Goal: Task Accomplishment & Management: Manage account settings

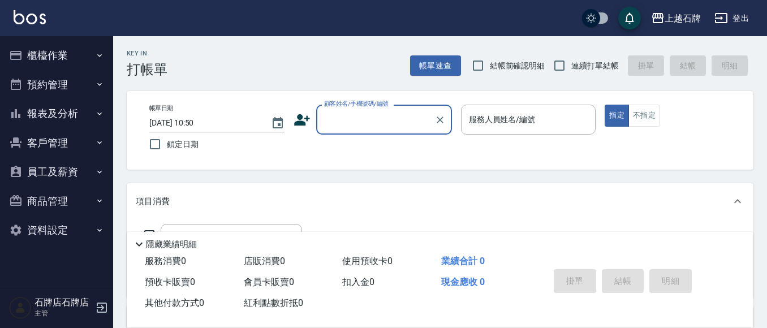
click at [76, 51] on button "櫃檯作業" at bounding box center [57, 55] width 104 height 29
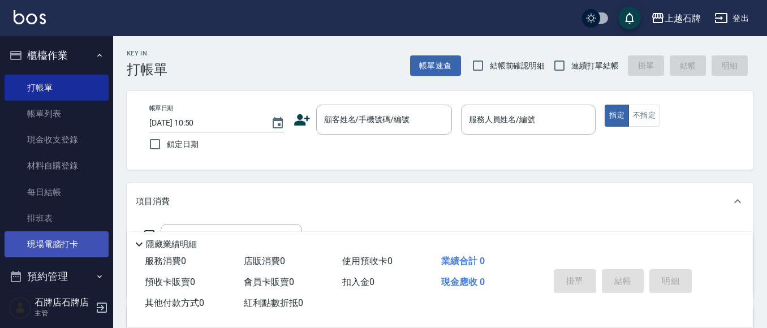
click at [37, 232] on link "現場電腦打卡" at bounding box center [57, 244] width 104 height 26
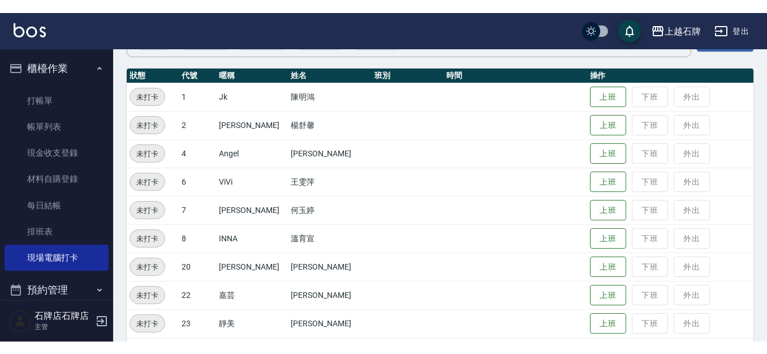
scroll to position [226, 0]
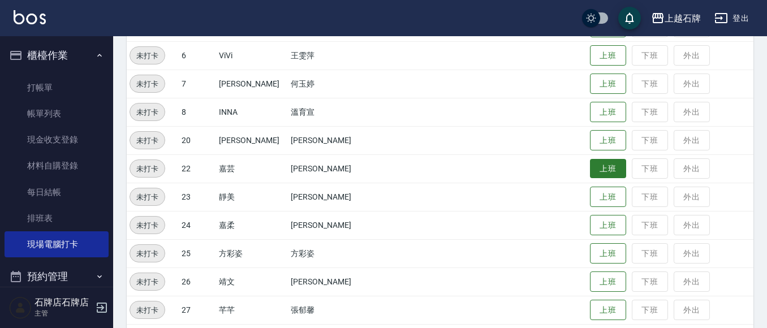
click at [596, 164] on button "上班" at bounding box center [608, 169] width 36 height 20
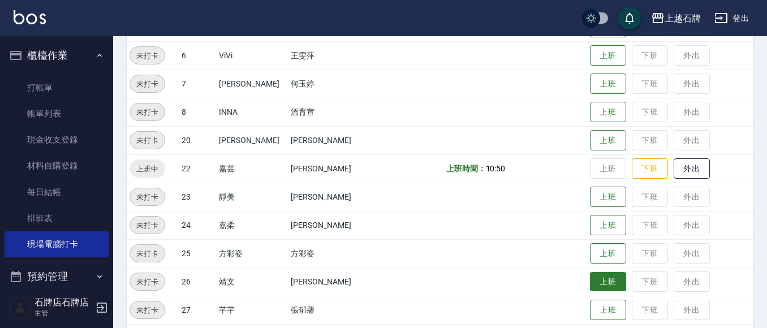
click at [602, 284] on button "上班" at bounding box center [608, 282] width 36 height 20
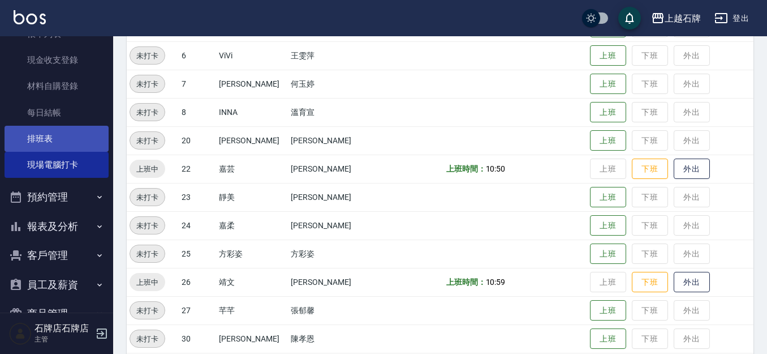
scroll to position [138, 0]
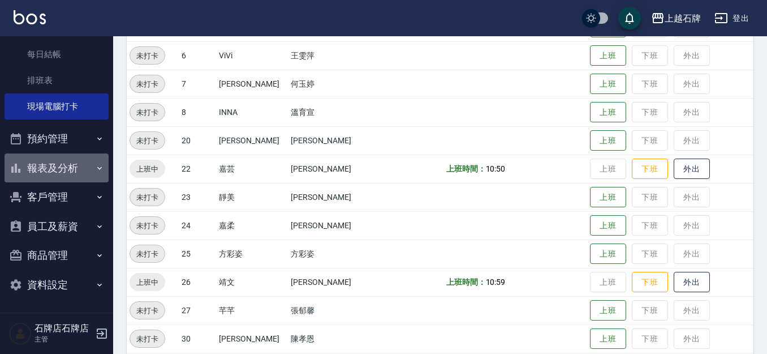
click at [74, 175] on button "報表及分析" at bounding box center [57, 167] width 104 height 29
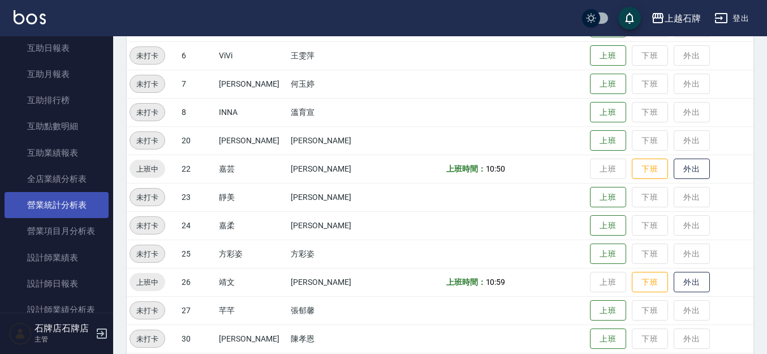
scroll to position [477, 0]
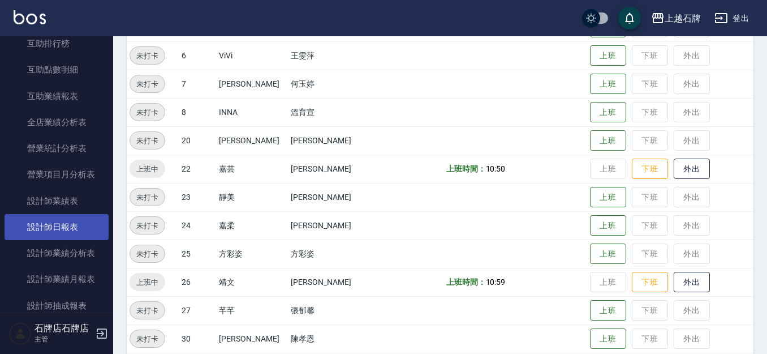
click at [82, 222] on link "設計師日報表" at bounding box center [57, 227] width 104 height 26
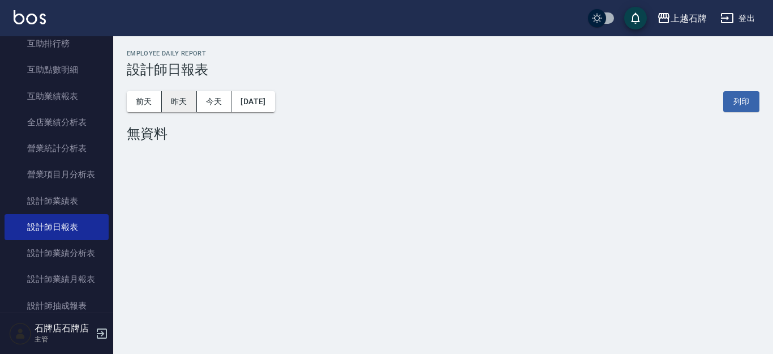
click at [166, 92] on button "昨天" at bounding box center [179, 101] width 35 height 21
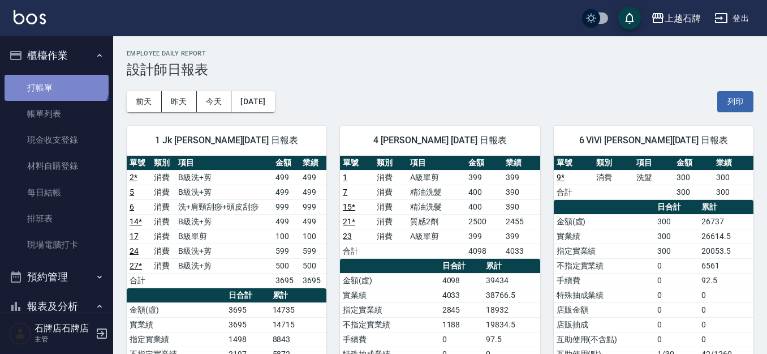
click at [55, 76] on link "打帳單" at bounding box center [57, 88] width 104 height 26
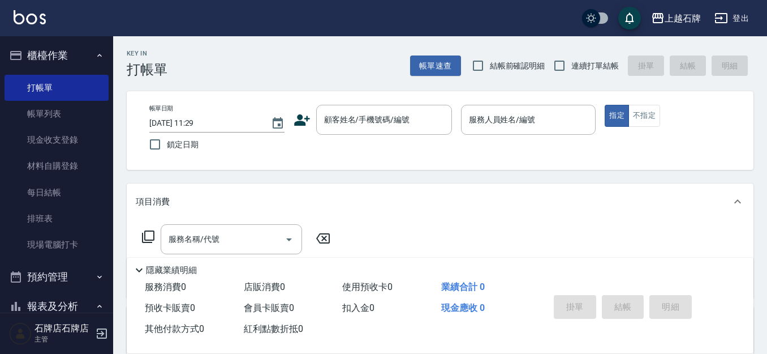
drag, startPoint x: 350, startPoint y: 67, endPoint x: 383, endPoint y: 57, distance: 35.1
click at [351, 67] on div "Key In 打帳單 帳單速查 結帳前確認明細 連續打單結帳 掛單 結帳 明細" at bounding box center [433, 56] width 640 height 41
click at [652, 109] on button "不指定" at bounding box center [644, 116] width 32 height 22
click at [372, 61] on div "Key In 打帳單 帳單速查 結帳前確認明細 連續打單結帳 掛單 結帳 明細" at bounding box center [433, 56] width 640 height 41
click at [430, 134] on div "顧客姓名/手機號碼/編號" at bounding box center [384, 120] width 136 height 30
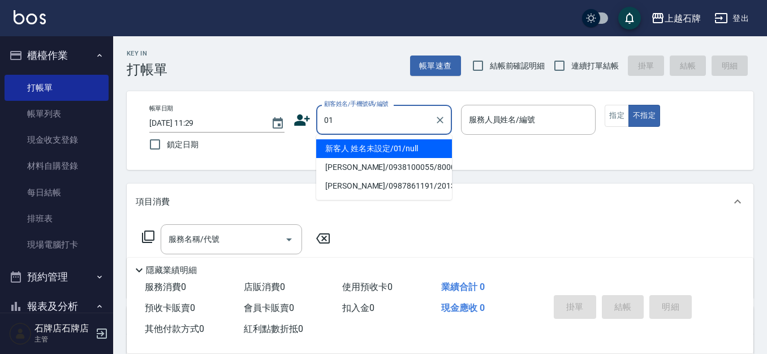
type input "新客人 姓名未設定/01/null"
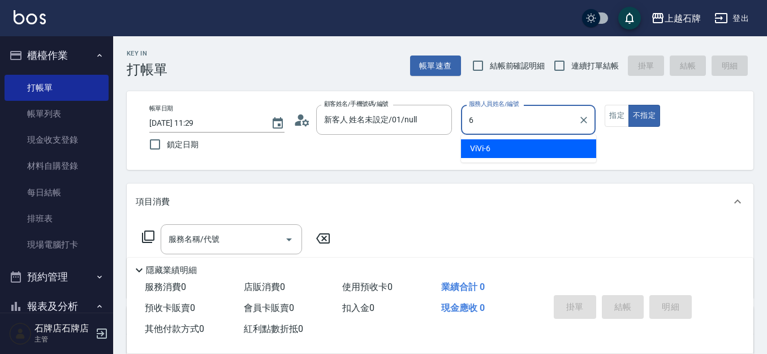
type input "ViVi-6"
type button "false"
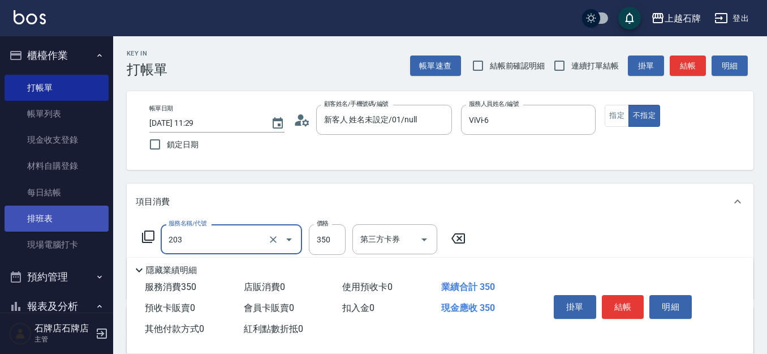
type input "B級洗+剪(203)"
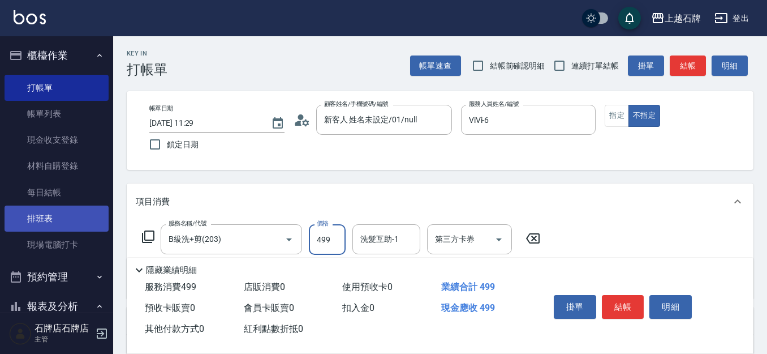
type input "499"
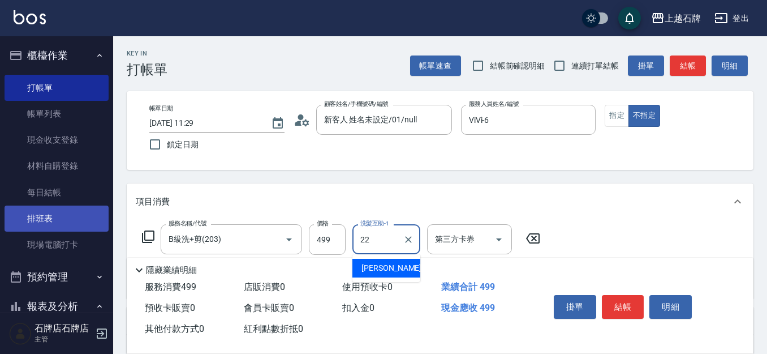
type input "嘉芸-22"
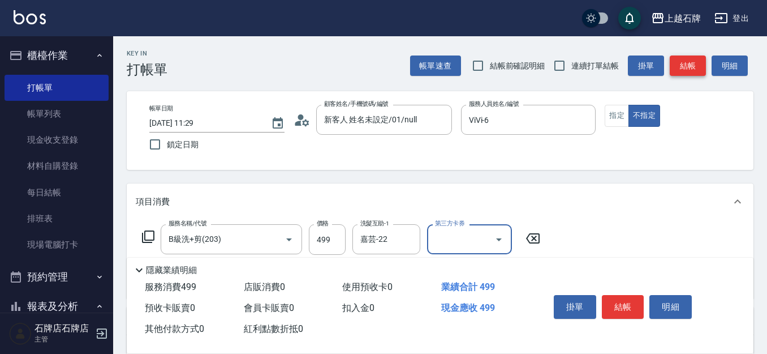
click at [684, 67] on button "結帳" at bounding box center [688, 65] width 36 height 21
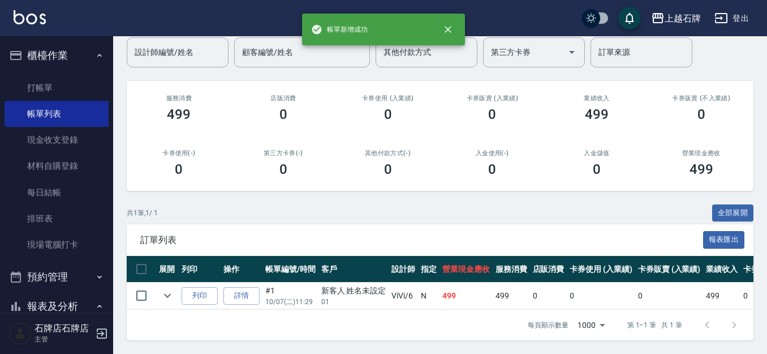
scroll to position [104, 0]
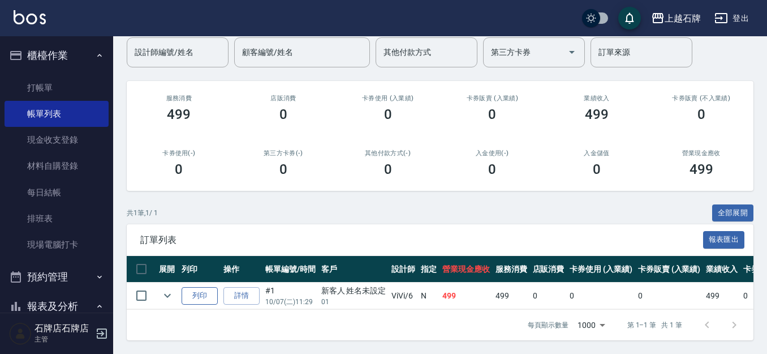
click at [201, 287] on button "列印" at bounding box center [200, 296] width 36 height 18
drag, startPoint x: 84, startPoint y: 75, endPoint x: 93, endPoint y: 75, distance: 8.5
click at [85, 75] on link "打帳單" at bounding box center [57, 88] width 104 height 26
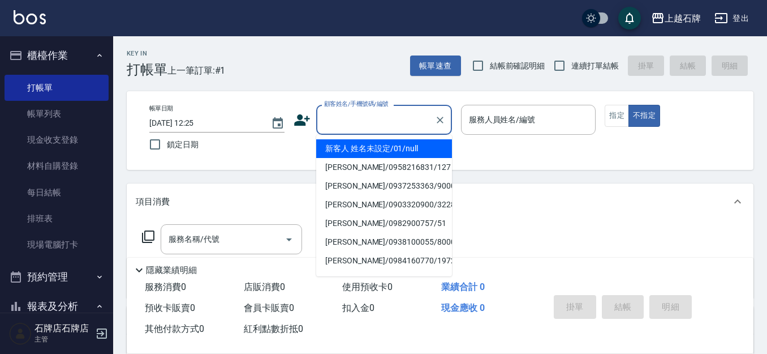
click at [376, 118] on input "顧客姓名/手機號碼/編號" at bounding box center [375, 120] width 109 height 20
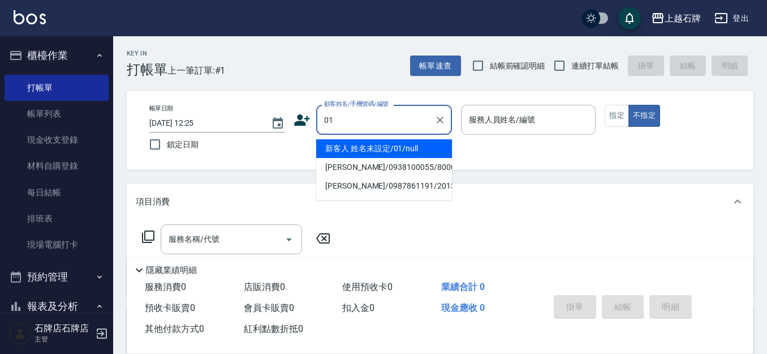
type input "新客人 姓名未設定/01/null"
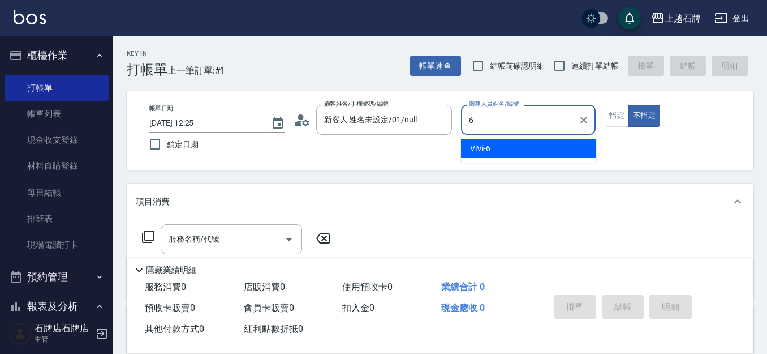
type input "6"
type button "false"
type input "ViVi-6"
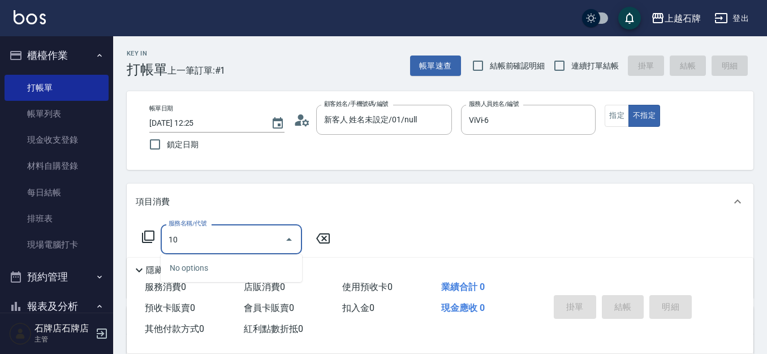
type input "1"
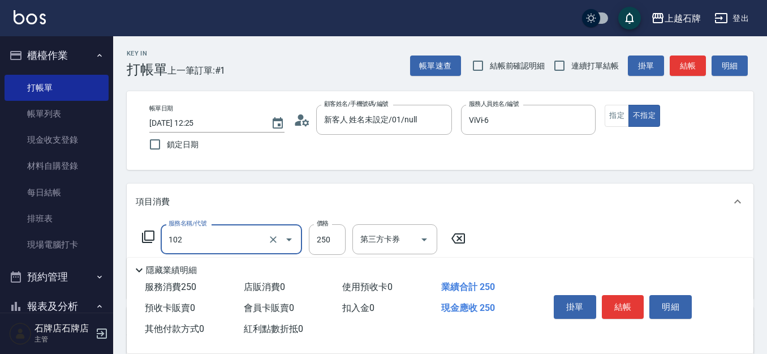
type input "精油洗髮(102)"
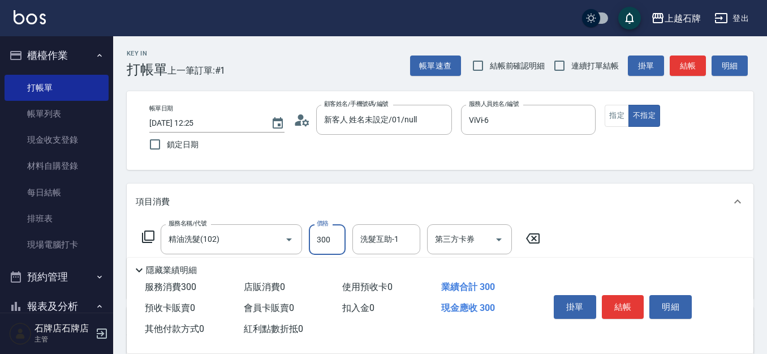
type input "300"
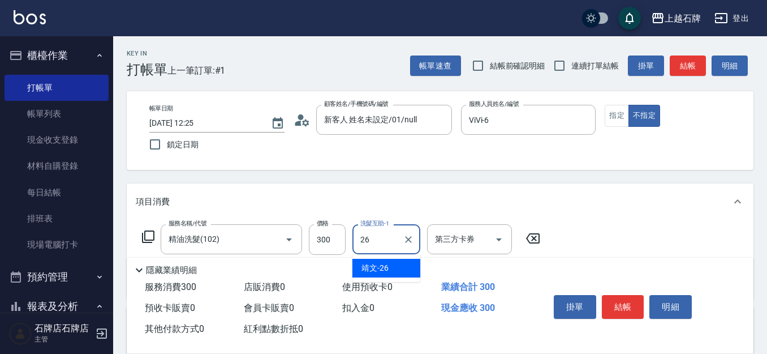
type input "靖文-26"
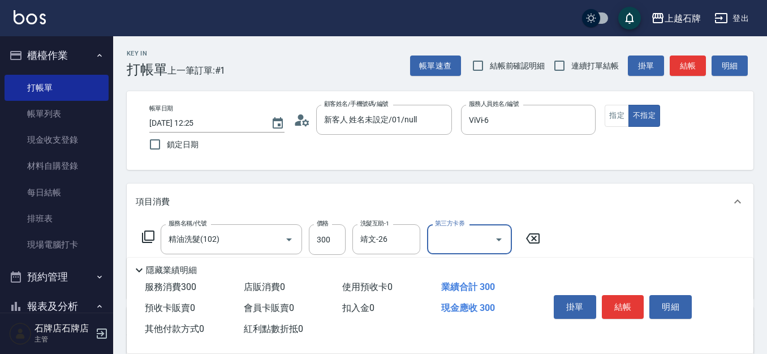
click at [696, 54] on div "帳單速查 結帳前確認明細 連續打單結帳 掛單 結帳 明細" at bounding box center [581, 66] width 343 height 24
click at [689, 64] on button "結帳" at bounding box center [688, 65] width 36 height 21
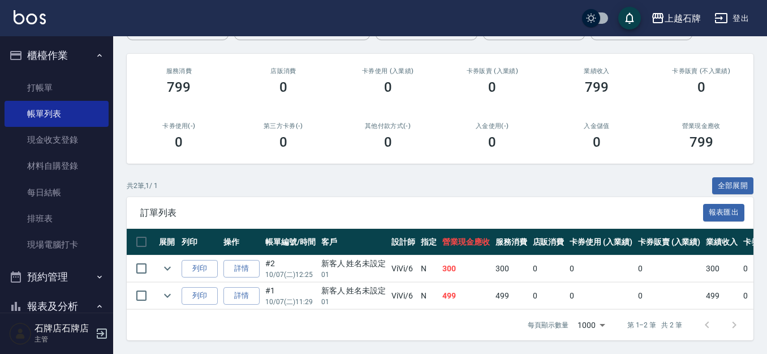
scroll to position [131, 0]
click at [202, 260] on button "列印" at bounding box center [200, 269] width 36 height 18
drag, startPoint x: 52, startPoint y: 98, endPoint x: 68, endPoint y: 98, distance: 16.4
click at [52, 98] on link "打帳單" at bounding box center [57, 88] width 104 height 26
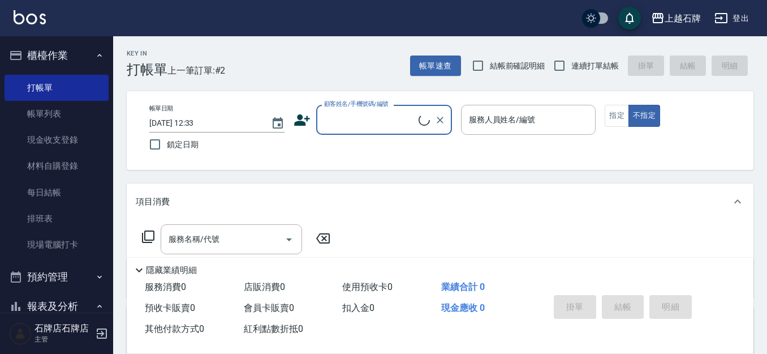
click at [398, 123] on input "顧客姓名/手機號碼/編號" at bounding box center [369, 120] width 97 height 20
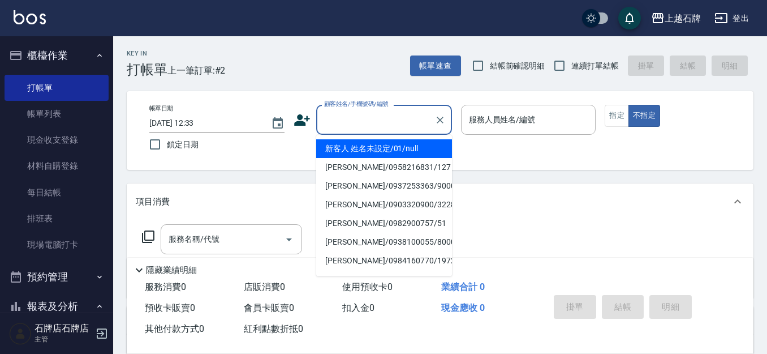
drag, startPoint x: 433, startPoint y: 150, endPoint x: 549, endPoint y: 142, distance: 116.2
click at [430, 149] on li "新客人 姓名未設定/01/null" at bounding box center [384, 148] width 136 height 19
type input "1"
type input "新客人 姓名未設定/01/null"
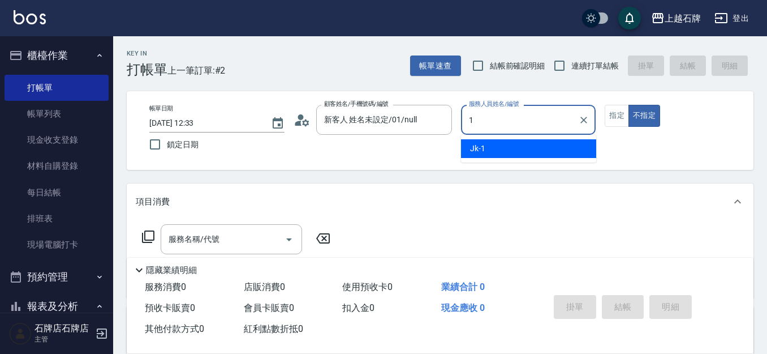
click at [549, 142] on div "Jk -1" at bounding box center [528, 148] width 135 height 19
type input "Jk-1"
click at [248, 237] on input "服務名稱/代號" at bounding box center [223, 239] width 114 height 20
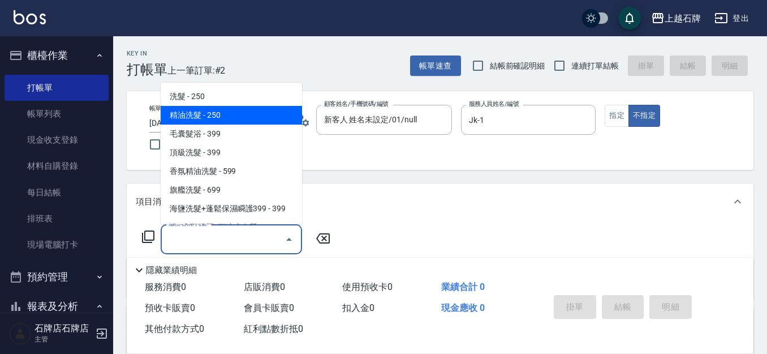
click at [264, 114] on span "精油洗髮 - 250" at bounding box center [231, 115] width 141 height 19
type input "精油洗髮(102)"
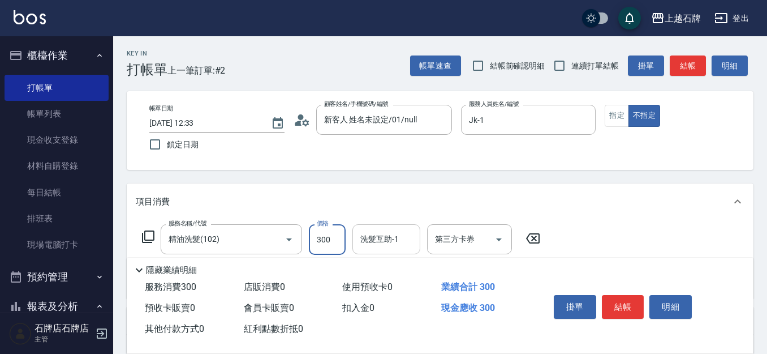
type input "300"
click at [390, 245] on input "洗髮互助-1" at bounding box center [386, 239] width 58 height 20
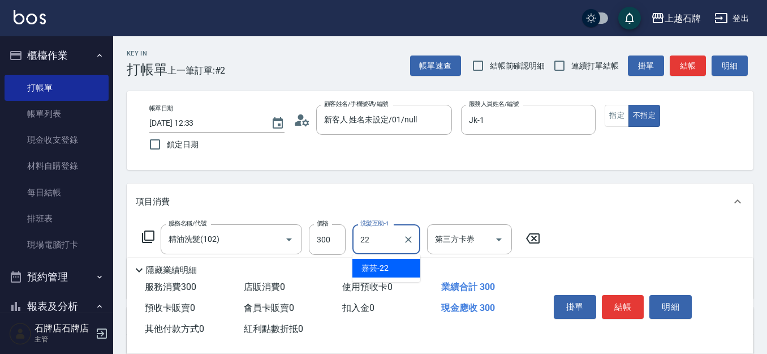
click at [397, 266] on div "嘉芸 -22" at bounding box center [386, 267] width 68 height 19
type input "嘉芸-22"
click at [636, 301] on button "結帳" at bounding box center [623, 307] width 42 height 24
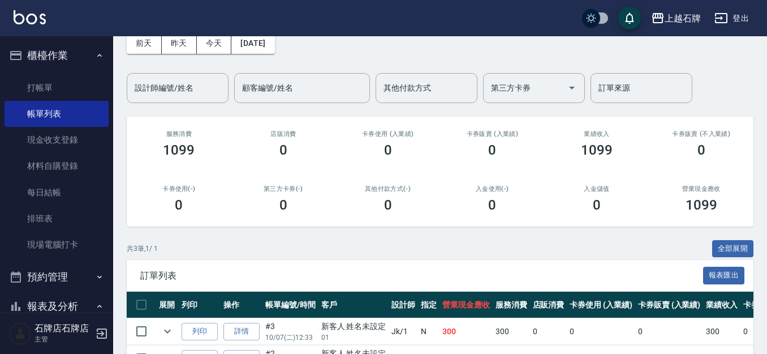
scroll to position [113, 0]
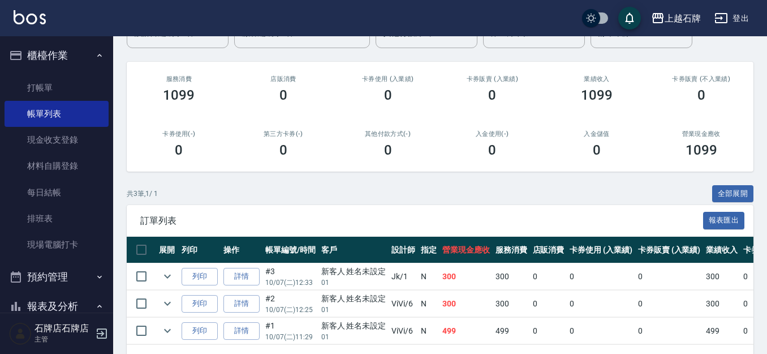
click at [200, 266] on td "列印" at bounding box center [200, 276] width 42 height 27
click at [201, 268] on button "列印" at bounding box center [200, 277] width 36 height 18
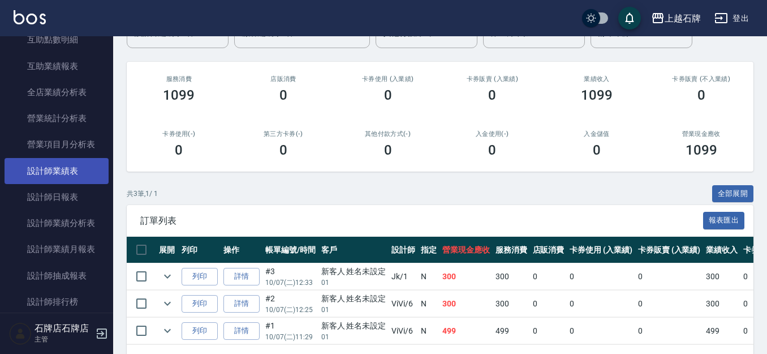
scroll to position [566, 0]
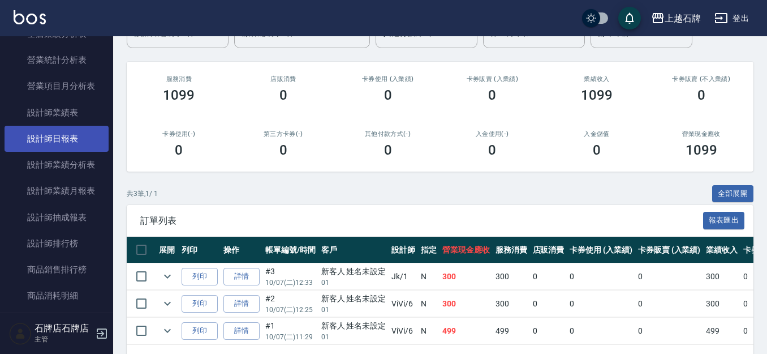
drag, startPoint x: 83, startPoint y: 137, endPoint x: 90, endPoint y: 134, distance: 7.9
click at [83, 137] on link "設計師日報表" at bounding box center [57, 139] width 104 height 26
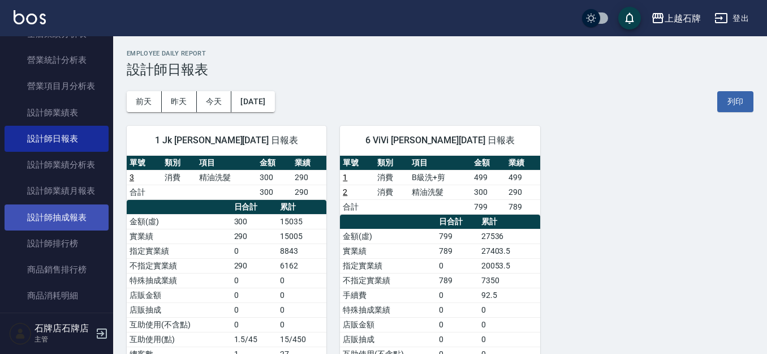
click at [93, 205] on link "設計師抽成報表" at bounding box center [57, 217] width 104 height 26
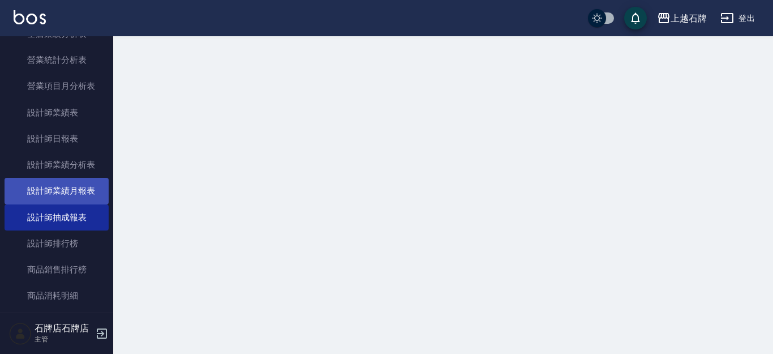
click at [92, 192] on link "設計師業績月報表" at bounding box center [57, 191] width 104 height 26
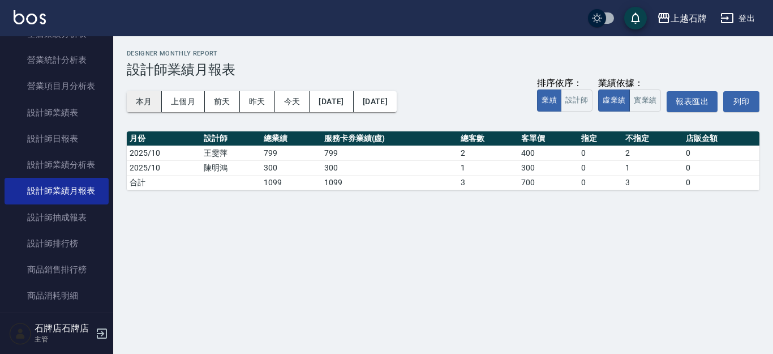
click at [141, 103] on button "本月" at bounding box center [144, 101] width 35 height 21
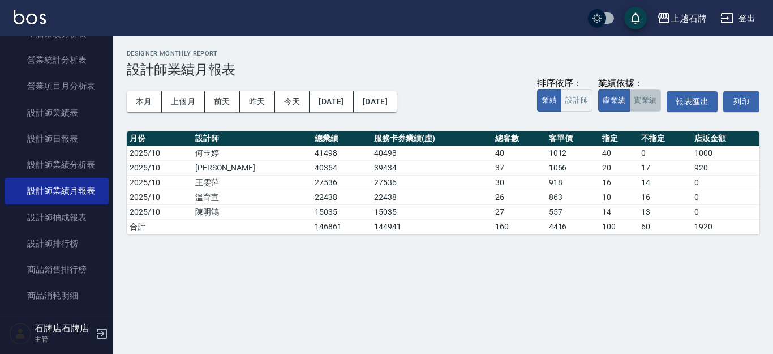
click at [648, 98] on button "實業績" at bounding box center [645, 100] width 32 height 22
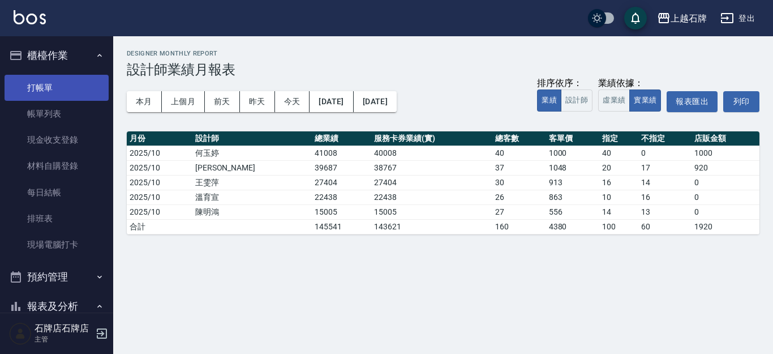
click at [51, 92] on link "打帳單" at bounding box center [57, 88] width 104 height 26
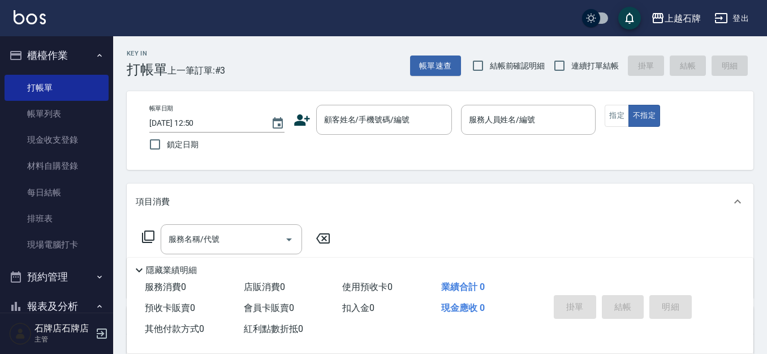
drag, startPoint x: 367, startPoint y: 68, endPoint x: 241, endPoint y: 51, distance: 127.3
click at [367, 67] on div "Key In 打帳單 上一筆訂單:#3 帳單速查 結帳前確認明細 連續打單結帳 掛單 結帳 明細" at bounding box center [433, 56] width 640 height 41
drag, startPoint x: 241, startPoint y: 51, endPoint x: 511, endPoint y: 120, distance: 279.0
click at [482, 131] on div "Key In 打帳單 上一筆訂單:#3 帳單速查 結帳前確認明細 連續打單結帳 掛單 結帳 明細 帳單日期 [DATE] 12:50 鎖定日期 顧客姓名/手機…" at bounding box center [440, 293] width 654 height 515
click at [313, 35] on div "上越石牌 登出" at bounding box center [383, 18] width 767 height 36
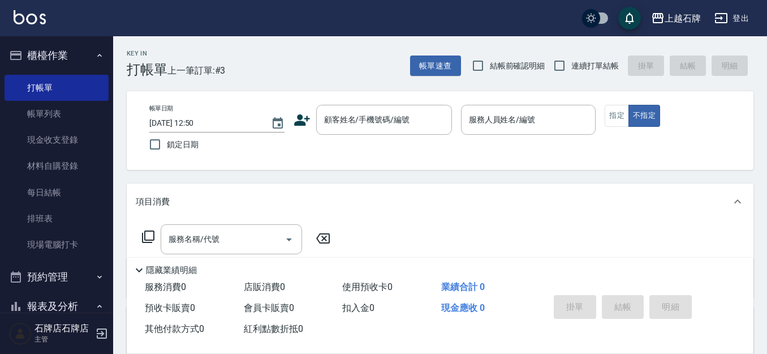
click at [276, 58] on div "Key In 打帳單 上一筆訂單:#3 帳單速查 結帳前確認明細 連續打單結帳 掛單 結帳 明細" at bounding box center [433, 56] width 640 height 41
click at [61, 89] on link "打帳單" at bounding box center [57, 88] width 104 height 26
click at [266, 70] on div "Key In 打帳單 上一筆訂單:#3 帳單速查 結帳前確認明細 連續打單結帳 掛單 結帳 明細" at bounding box center [433, 56] width 640 height 41
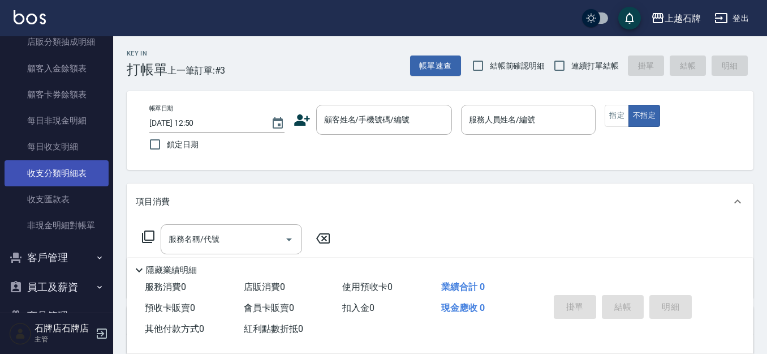
scroll to position [984, 0]
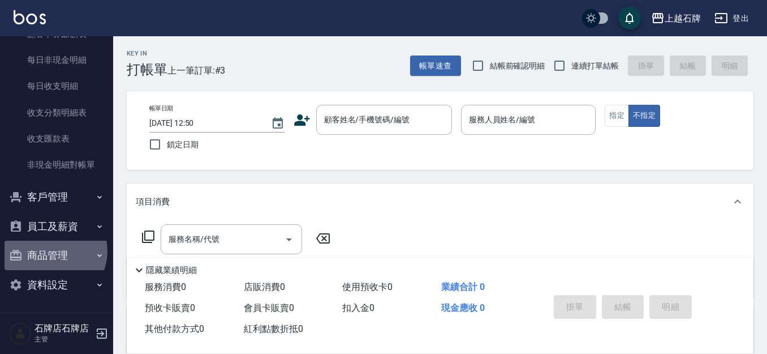
click at [53, 251] on button "商品管理" at bounding box center [57, 254] width 104 height 29
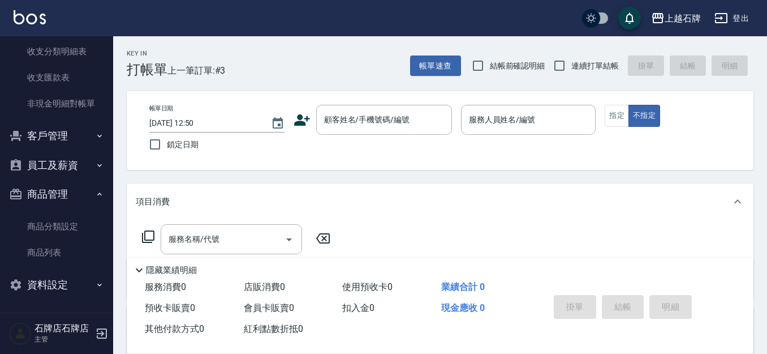
scroll to position [1046, 0]
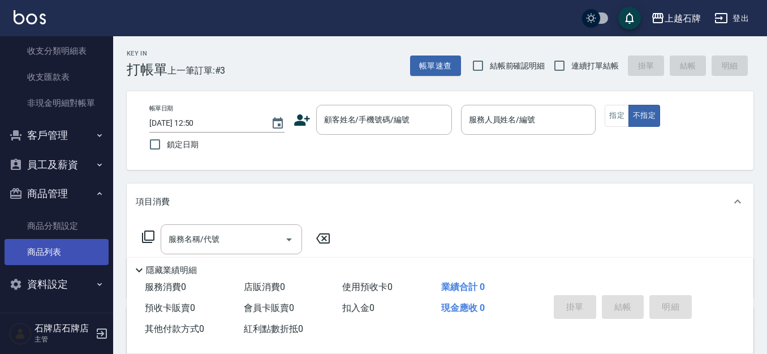
click at [66, 255] on link "商品列表" at bounding box center [57, 252] width 104 height 26
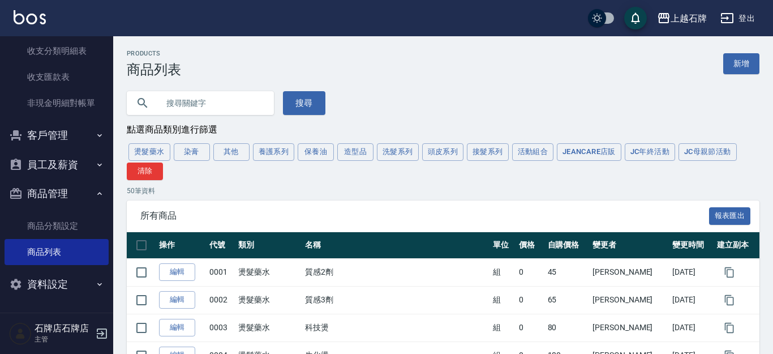
click at [223, 98] on input "text" at bounding box center [211, 103] width 106 height 31
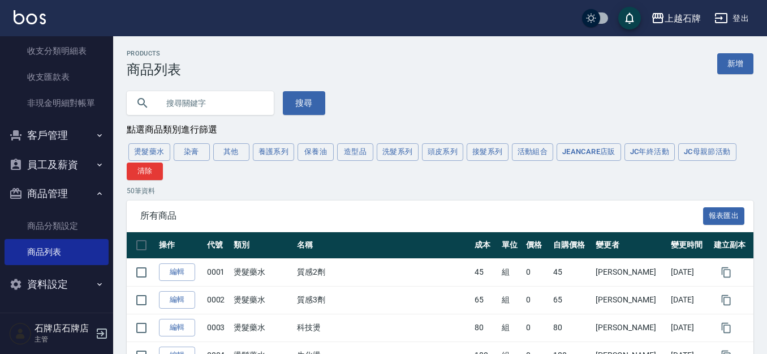
type input "t"
type input "Tko"
click at [301, 99] on button "搜尋" at bounding box center [304, 103] width 42 height 24
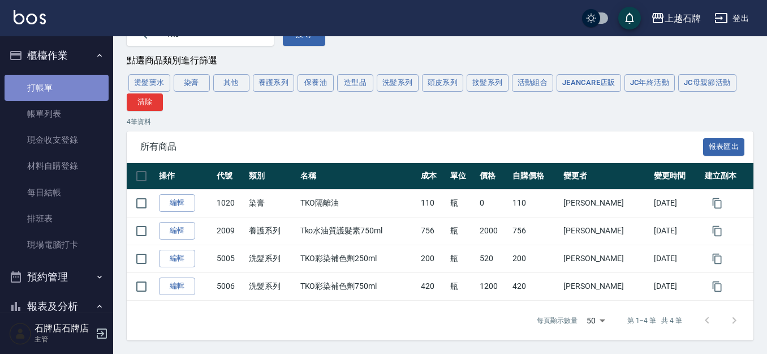
click at [64, 82] on link "打帳單" at bounding box center [57, 88] width 104 height 26
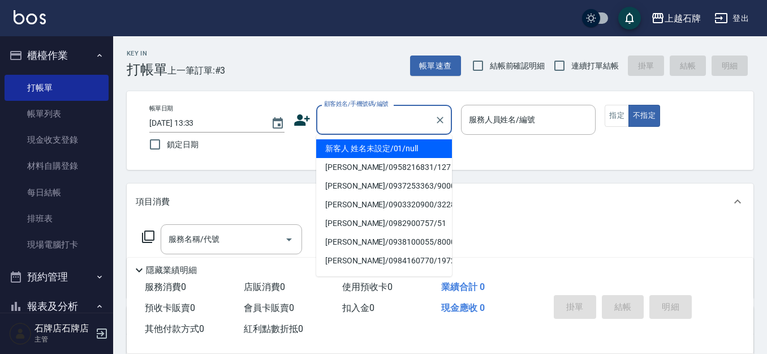
click at [402, 119] on input "顧客姓名/手機號碼/編號" at bounding box center [375, 120] width 109 height 20
drag, startPoint x: 404, startPoint y: 146, endPoint x: 510, endPoint y: 133, distance: 106.5
click at [405, 146] on li "新客人 姓名未設定/01/null" at bounding box center [384, 148] width 136 height 19
type input "新客人 姓名未設定/01/null"
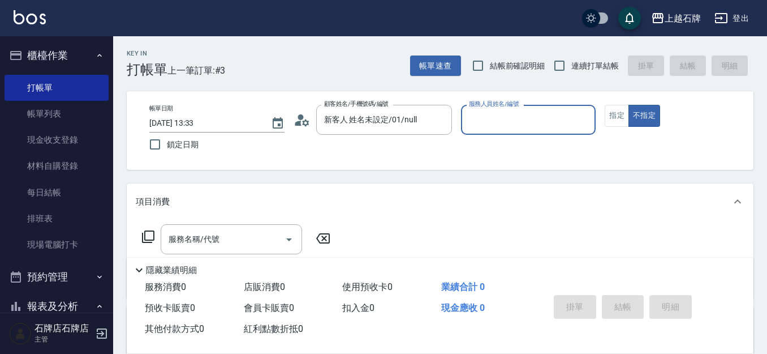
click at [522, 113] on input "服務人員姓名/編號" at bounding box center [528, 120] width 125 height 20
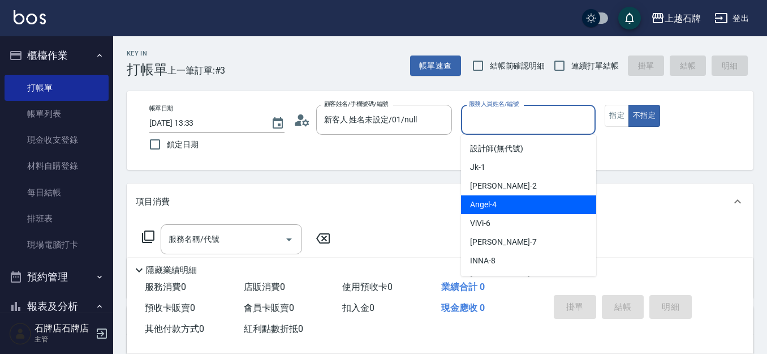
drag, startPoint x: 507, startPoint y: 203, endPoint x: 418, endPoint y: 199, distance: 88.9
click at [506, 202] on div "[PERSON_NAME] -4" at bounding box center [528, 204] width 135 height 19
type input "[PERSON_NAME]-4"
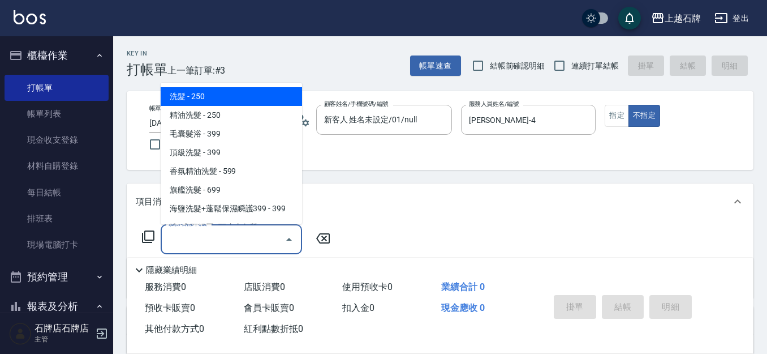
drag, startPoint x: 249, startPoint y: 242, endPoint x: 262, endPoint y: 169, distance: 74.1
click at [251, 240] on input "服務名稱/代號" at bounding box center [223, 239] width 114 height 20
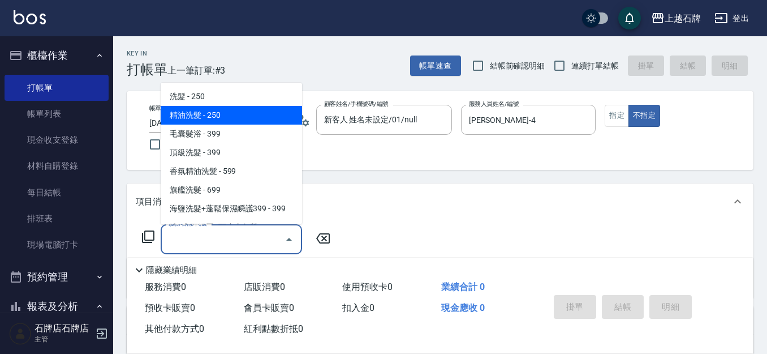
click at [265, 115] on span "精油洗髮 - 250" at bounding box center [231, 115] width 141 height 19
type input "精油洗髮(102)"
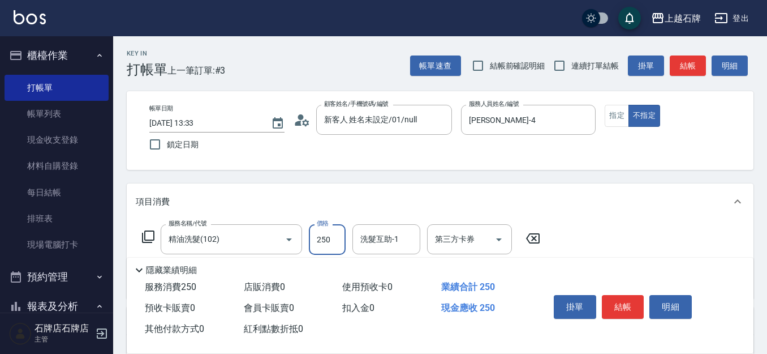
click at [324, 241] on input "250" at bounding box center [327, 239] width 37 height 31
type input "300"
click at [390, 243] on input "洗髮互助-1" at bounding box center [386, 239] width 58 height 20
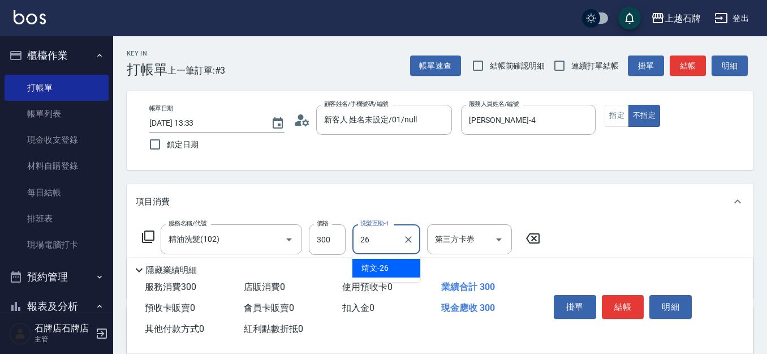
click at [395, 268] on div "靖文 -26" at bounding box center [386, 267] width 68 height 19
type input "靖文-26"
click at [616, 303] on button "結帳" at bounding box center [623, 307] width 42 height 24
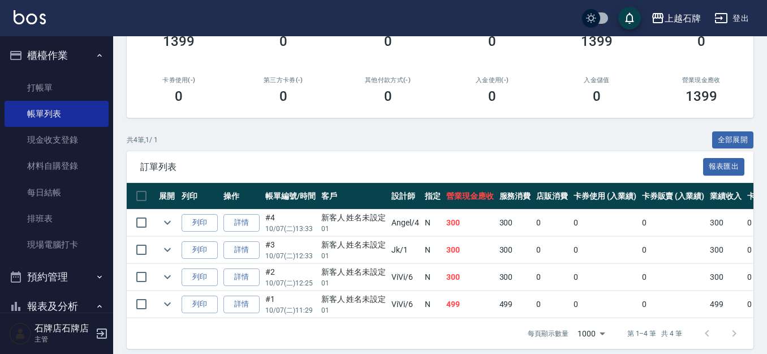
scroll to position [170, 0]
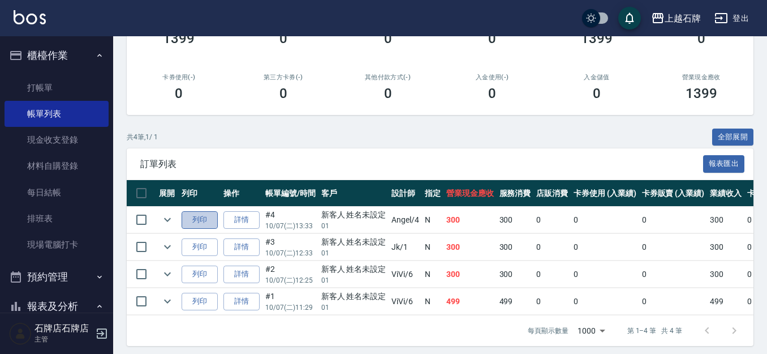
click at [204, 217] on button "列印" at bounding box center [200, 220] width 36 height 18
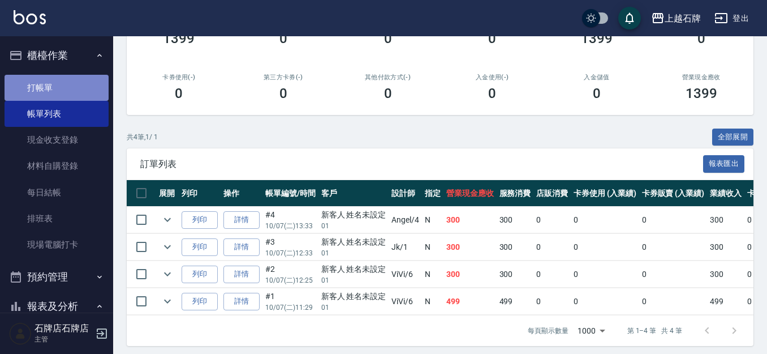
click at [77, 85] on link "打帳單" at bounding box center [57, 88] width 104 height 26
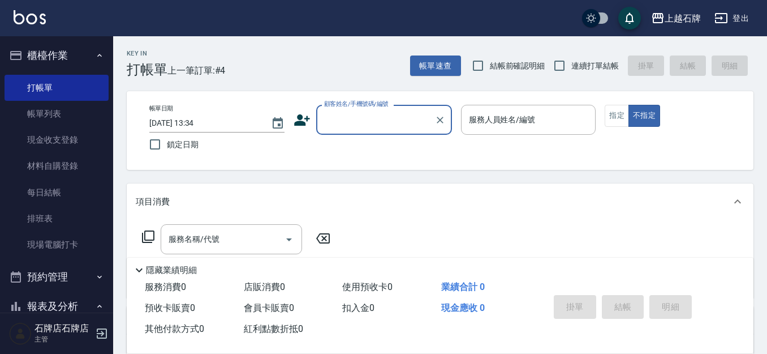
click at [382, 115] on input "顧客姓名/手機號碼/編號" at bounding box center [375, 120] width 109 height 20
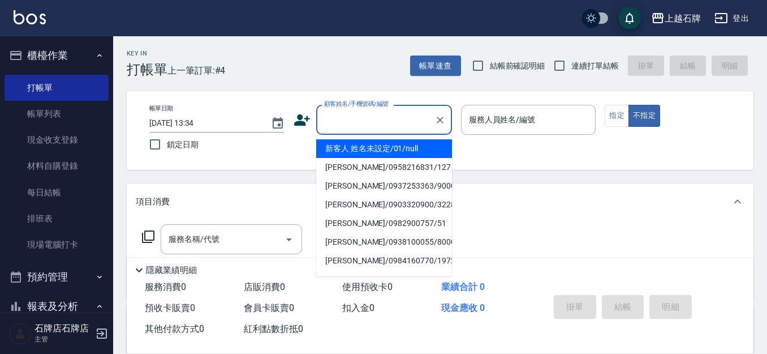
click at [378, 149] on li "新客人 姓名未設定/01/null" at bounding box center [384, 148] width 136 height 19
type input "新客人 姓名未設定/01/null"
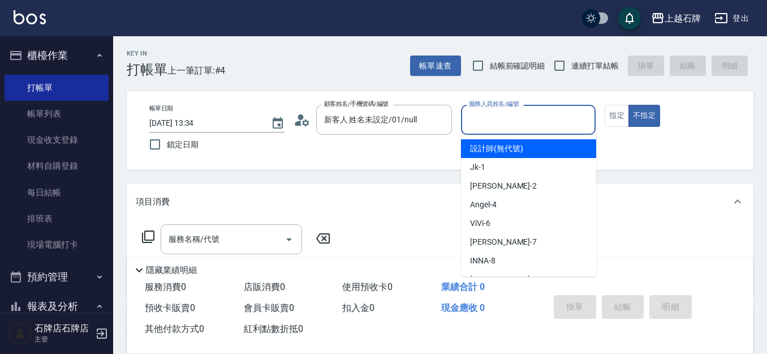
click at [523, 123] on input "服務人員姓名/編號" at bounding box center [528, 120] width 125 height 20
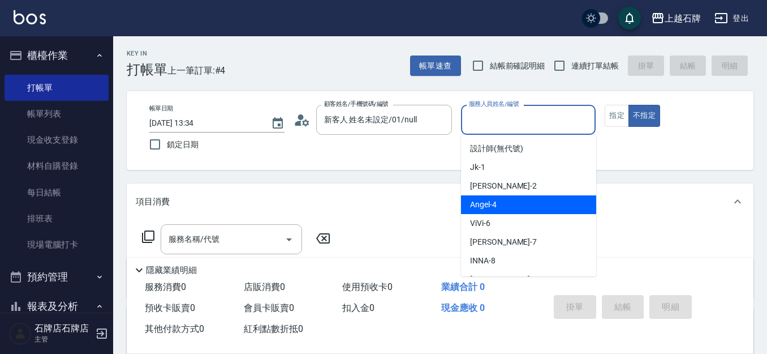
click at [507, 204] on div "[PERSON_NAME] -4" at bounding box center [528, 204] width 135 height 19
type input "[PERSON_NAME]-4"
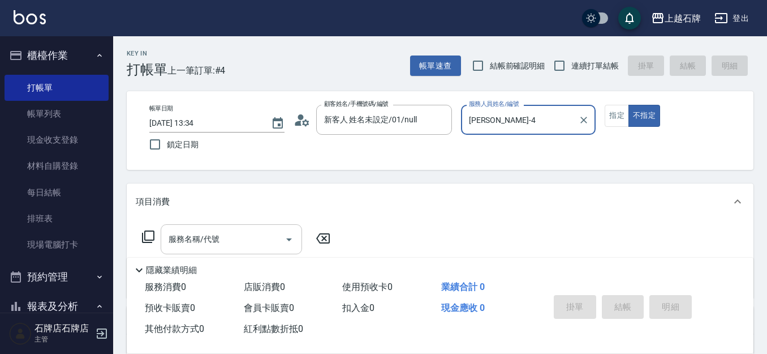
click at [244, 239] on input "服務名稱/代號" at bounding box center [223, 239] width 114 height 20
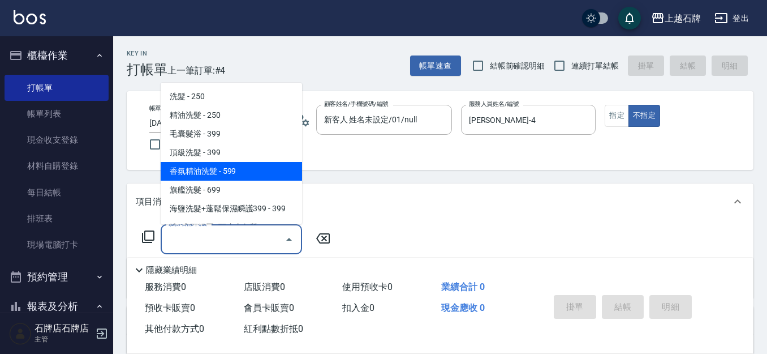
scroll to position [57, 0]
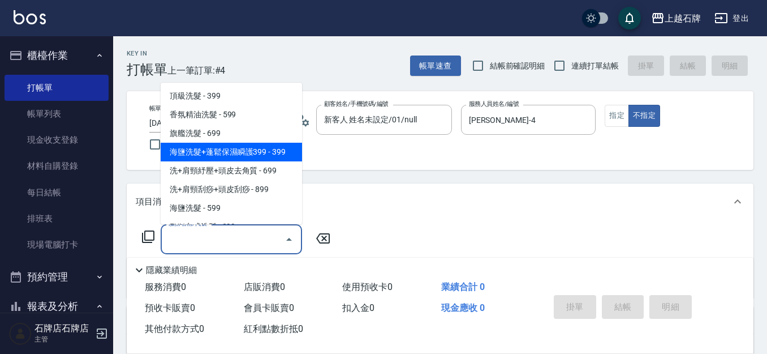
click at [277, 154] on span "海鹽洗髮+蓬鬆保濕瞬護399 - 399" at bounding box center [231, 152] width 141 height 19
type input "海鹽洗髮+蓬鬆保濕瞬護399(107)"
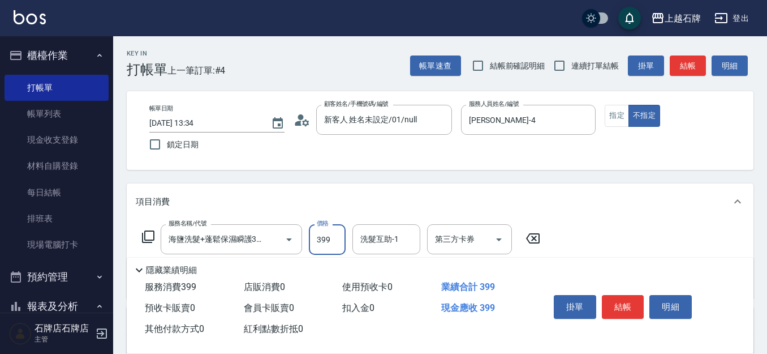
click at [318, 240] on input "399" at bounding box center [327, 239] width 37 height 31
type input "499"
click at [384, 236] on input "洗髮互助-1" at bounding box center [386, 239] width 58 height 20
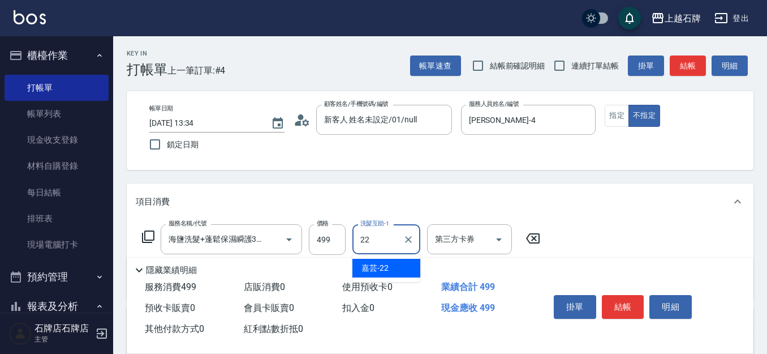
click at [404, 250] on div at bounding box center [407, 239] width 15 height 30
click at [406, 266] on div "嘉芸 -22" at bounding box center [386, 267] width 68 height 19
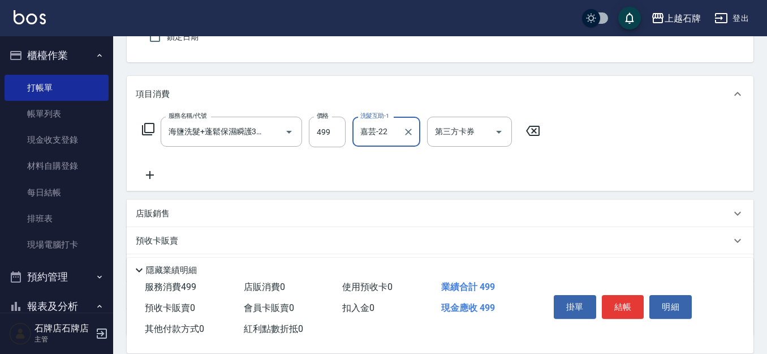
scroll to position [113, 0]
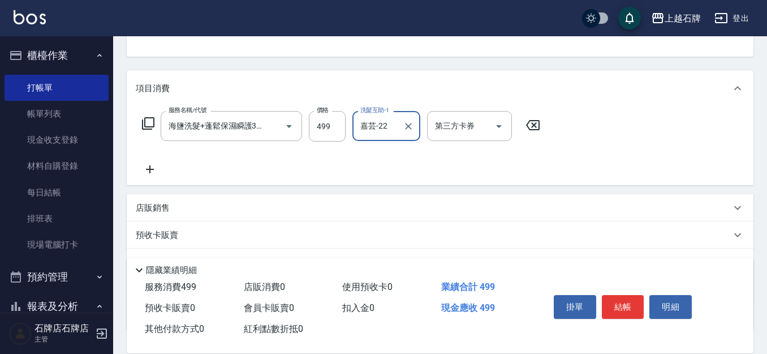
type input "嘉芸-22"
click at [148, 170] on icon at bounding box center [150, 169] width 28 height 14
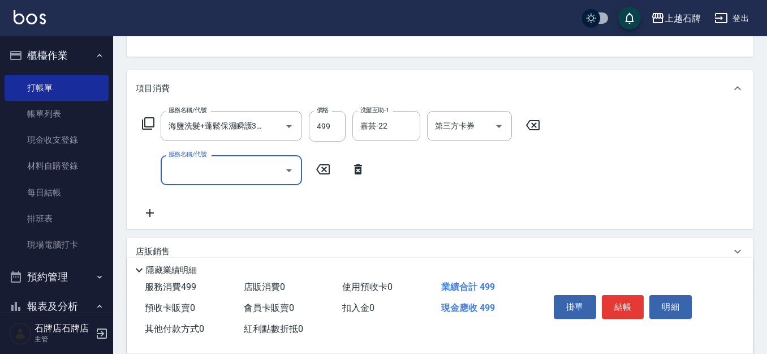
scroll to position [0, 0]
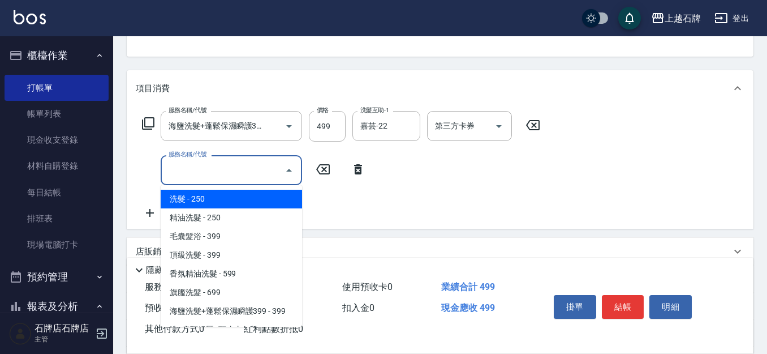
click at [247, 179] on input "服務名稱/代號" at bounding box center [223, 170] width 114 height 20
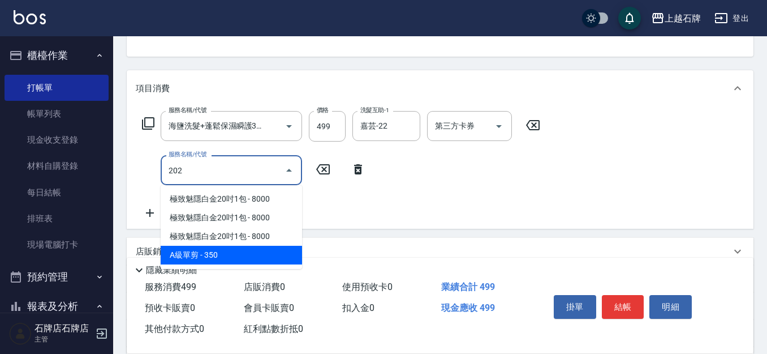
drag, startPoint x: 247, startPoint y: 256, endPoint x: 298, endPoint y: 200, distance: 76.1
click at [244, 255] on span "A級單剪 - 350" at bounding box center [231, 254] width 141 height 19
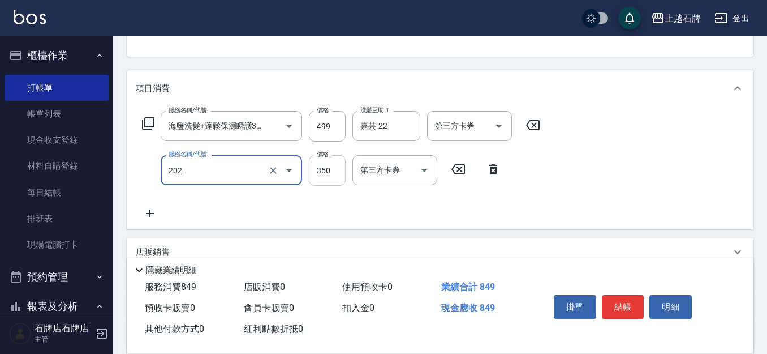
type input "A級單剪(202)"
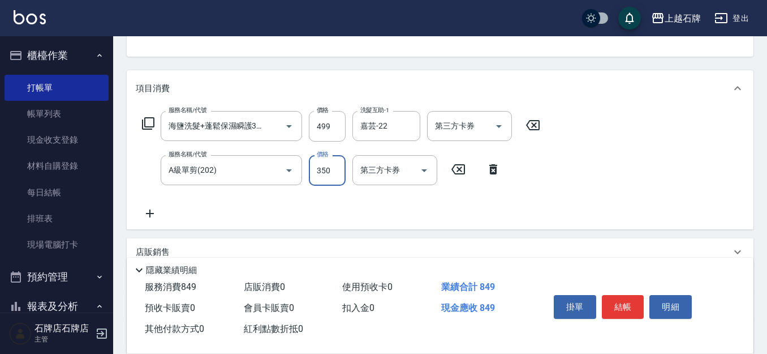
click at [318, 176] on input "350" at bounding box center [327, 170] width 37 height 31
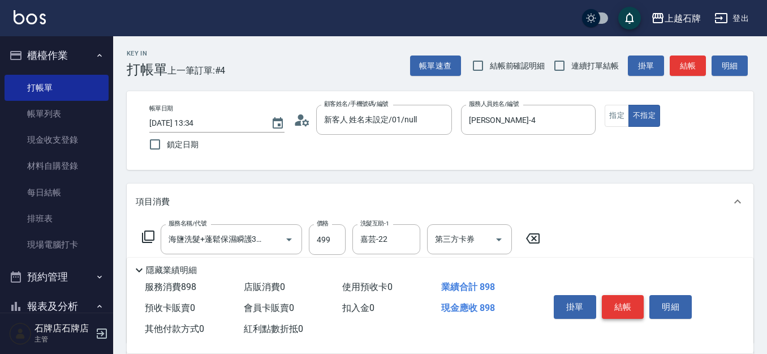
type input "399"
click at [627, 300] on button "結帳" at bounding box center [623, 307] width 42 height 24
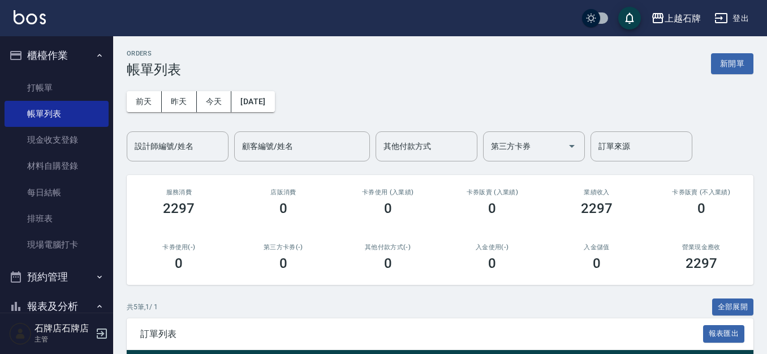
scroll to position [113, 0]
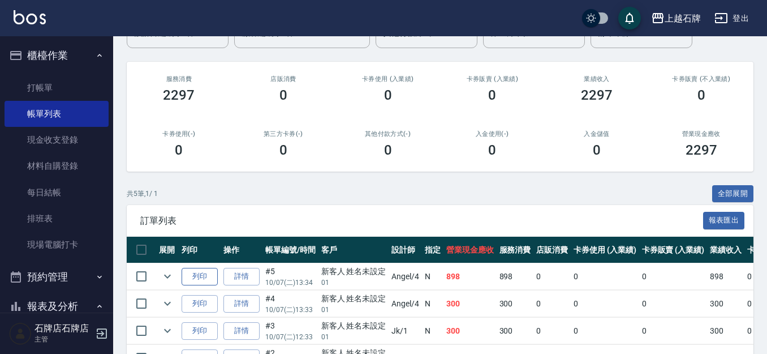
click at [196, 275] on button "列印" at bounding box center [200, 277] width 36 height 18
drag, startPoint x: 64, startPoint y: 71, endPoint x: 70, endPoint y: 88, distance: 18.4
click at [64, 71] on ul "打帳單 帳單列表 現金收支登錄 材料自購登錄 每日結帳 排班表 現場電腦打卡" at bounding box center [57, 166] width 104 height 192
drag, startPoint x: 73, startPoint y: 88, endPoint x: 378, endPoint y: 157, distance: 313.0
click at [74, 88] on link "打帳單" at bounding box center [57, 88] width 104 height 26
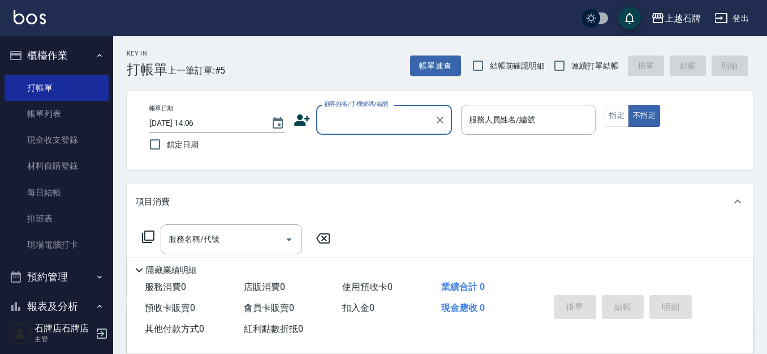
click at [420, 116] on input "顧客姓名/手機號碼/編號" at bounding box center [375, 120] width 109 height 20
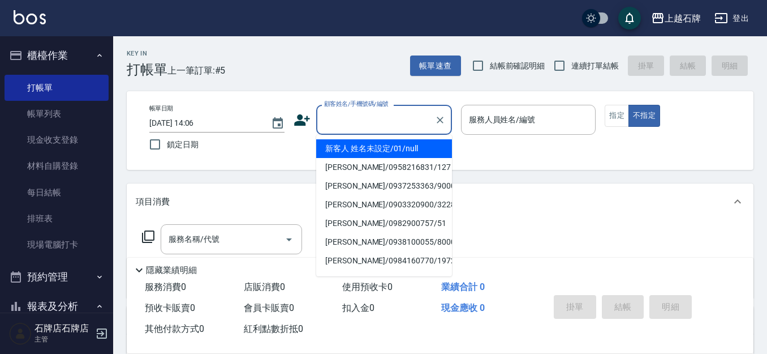
drag, startPoint x: 432, startPoint y: 155, endPoint x: 584, endPoint y: 149, distance: 151.7
click at [433, 154] on li "新客人 姓名未設定/01/null" at bounding box center [384, 148] width 136 height 19
type input "1"
type input "新客人 姓名未設定/01/null"
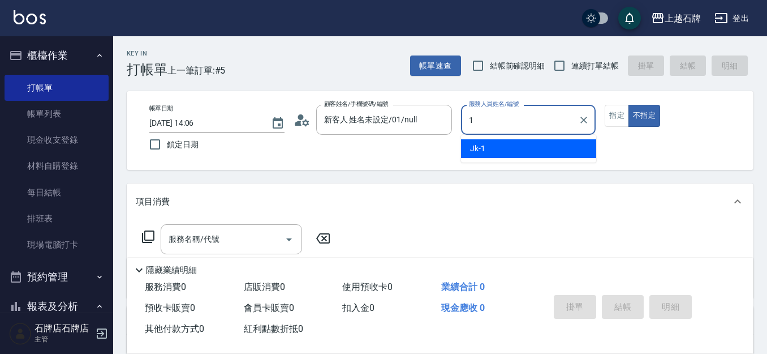
click at [558, 152] on div "Jk -1" at bounding box center [528, 148] width 135 height 19
click at [250, 249] on div "服務名稱/代號" at bounding box center [231, 239] width 141 height 30
type input "Jk-1"
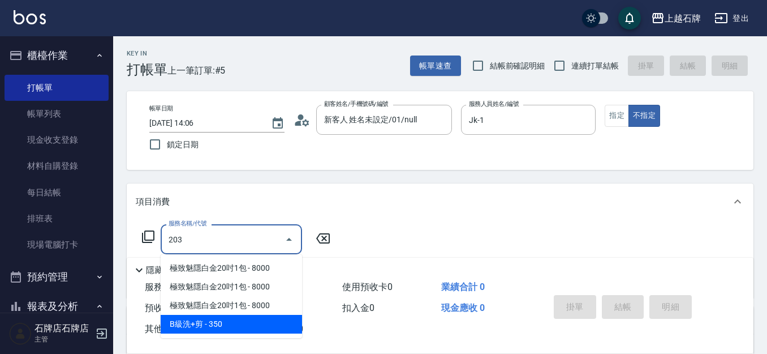
click at [252, 327] on body "上越石牌 登出 櫃檯作業 打帳單 帳單列表 現金收支登錄 材料自購登錄 每日結帳 排班表 現場電腦打卡 預約管理 預約管理 單日預約紀錄 單週預約紀錄 報表及…" at bounding box center [383, 275] width 767 height 551
click at [287, 321] on span "B級洗+剪 - 350" at bounding box center [231, 323] width 141 height 19
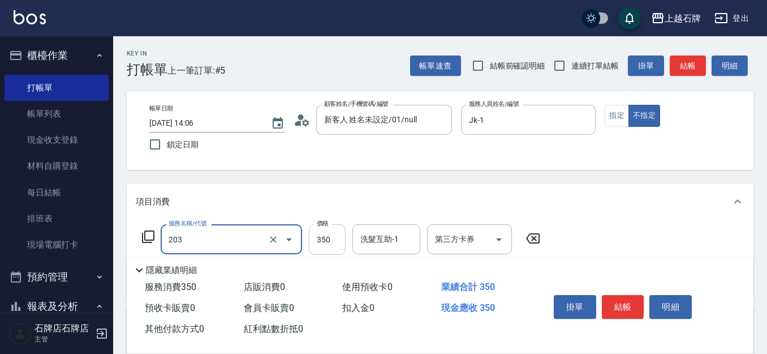
type input "B級洗+剪(203)"
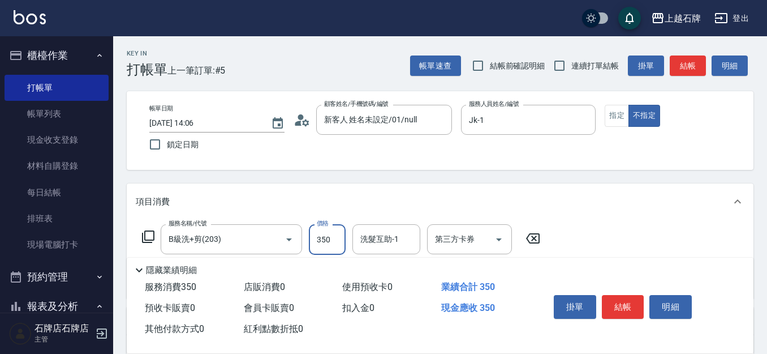
click at [335, 239] on input "350" at bounding box center [327, 239] width 37 height 31
type input "500"
click at [391, 234] on div "洗髮互助-1 洗髮互助-1" at bounding box center [386, 239] width 68 height 30
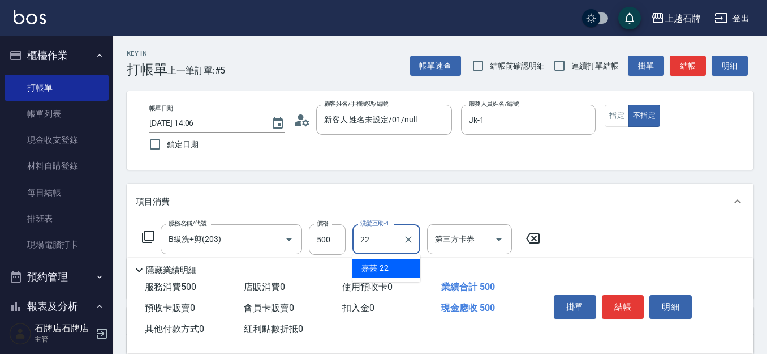
click at [396, 265] on div "嘉芸 -22" at bounding box center [386, 267] width 68 height 19
type input "嘉芸-22"
drag, startPoint x: 606, startPoint y: 313, endPoint x: 633, endPoint y: 303, distance: 28.5
click at [606, 313] on button "結帳" at bounding box center [623, 307] width 42 height 24
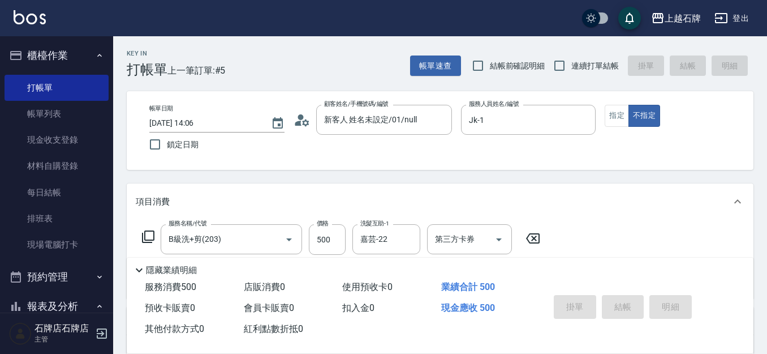
click at [634, 303] on div "掛單 結帳 明細" at bounding box center [623, 308] width 148 height 36
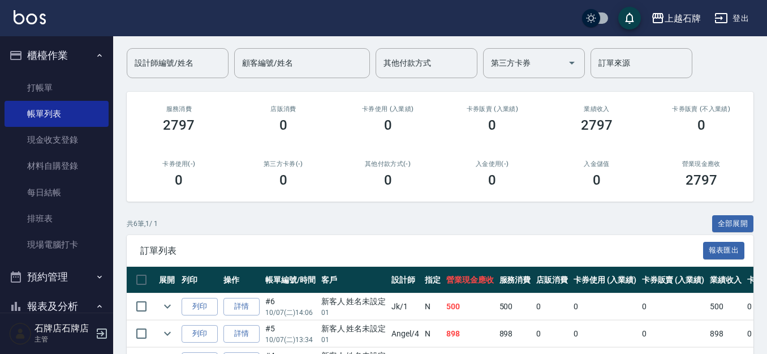
scroll to position [113, 0]
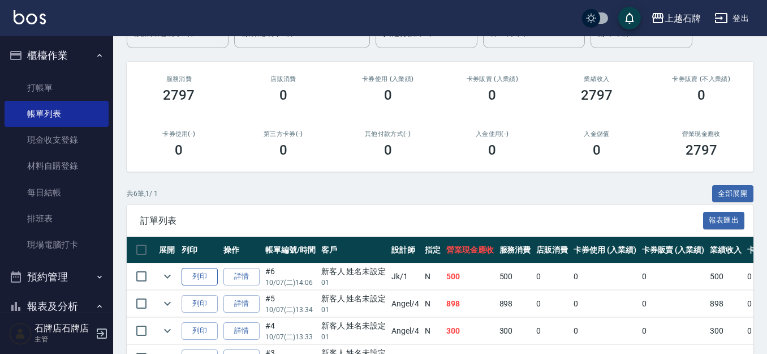
click at [215, 270] on button "列印" at bounding box center [200, 277] width 36 height 18
click at [209, 270] on button "button" at bounding box center [200, 277] width 36 height 18
click at [52, 94] on link "打帳單" at bounding box center [57, 88] width 104 height 26
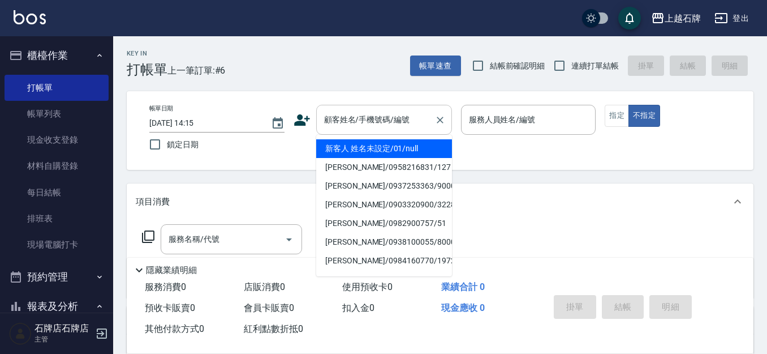
click at [337, 123] on input "顧客姓名/手機號碼/編號" at bounding box center [375, 120] width 109 height 20
click at [430, 124] on div "顧客姓名/手機號碼/編號" at bounding box center [384, 120] width 136 height 30
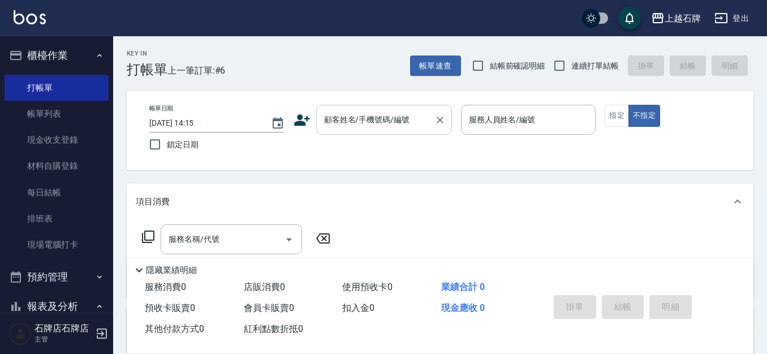
click at [407, 126] on input "顧客姓名/手機號碼/編號" at bounding box center [375, 120] width 109 height 20
click at [409, 123] on input "顧客姓名/手機號碼/編號" at bounding box center [375, 120] width 109 height 20
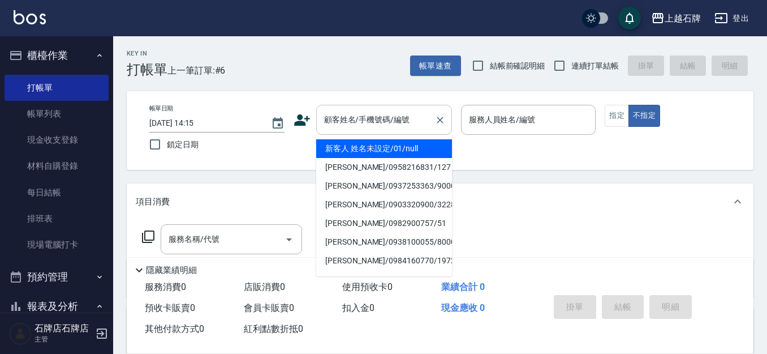
drag, startPoint x: 384, startPoint y: 113, endPoint x: 369, endPoint y: 121, distance: 17.0
click at [384, 116] on input "顧客姓名/手機號碼/編號" at bounding box center [375, 120] width 109 height 20
click at [348, 124] on input "顧客姓名/手機號碼/編號" at bounding box center [375, 120] width 109 height 20
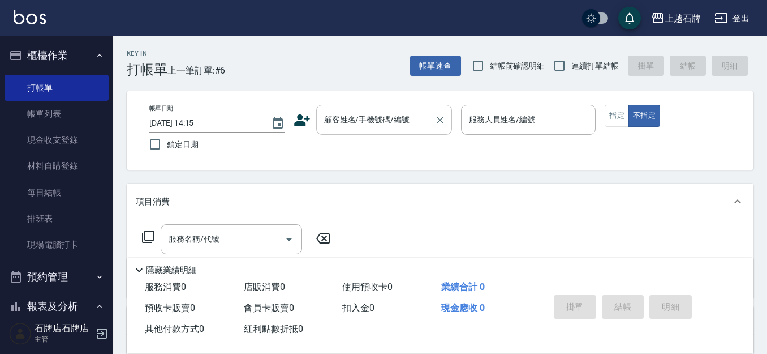
click at [348, 124] on input "顧客姓名/手機號碼/編號" at bounding box center [375, 120] width 109 height 20
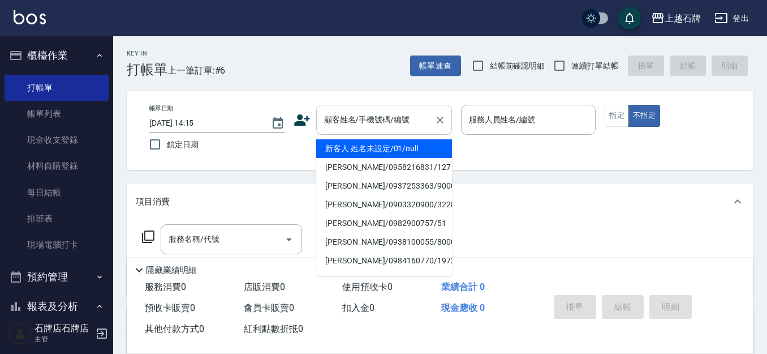
click at [350, 123] on input "顧客姓名/手機號碼/編號" at bounding box center [375, 120] width 109 height 20
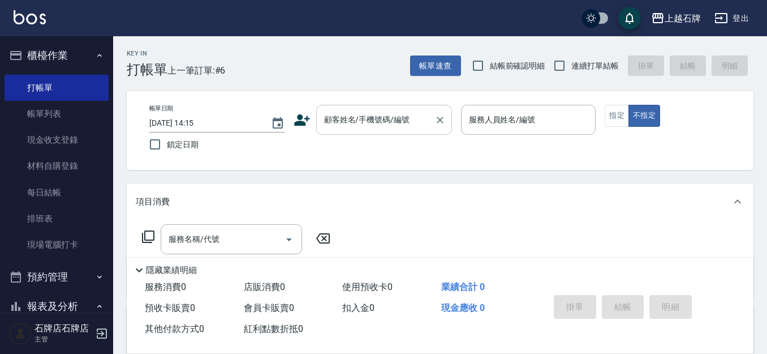
click at [350, 123] on input "顧客姓名/手機號碼/編號" at bounding box center [375, 120] width 109 height 20
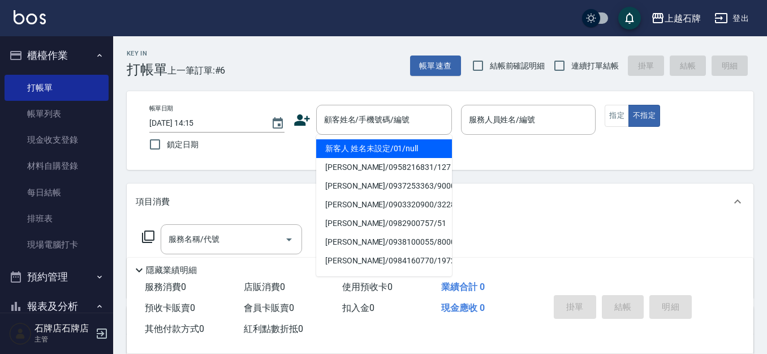
click at [362, 140] on li "新客人 姓名未設定/01/null" at bounding box center [384, 148] width 136 height 19
type input "新客人 姓名未設定/01/null"
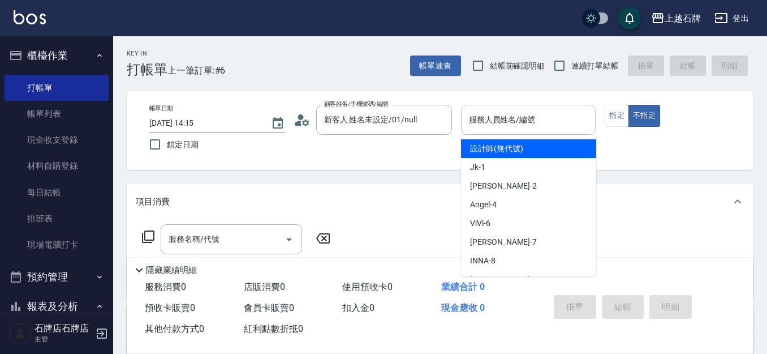
click at [550, 127] on input "服務人員姓名/編號" at bounding box center [528, 120] width 125 height 20
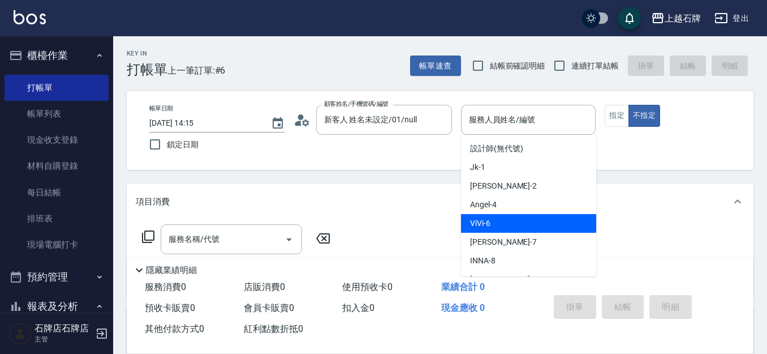
type input "ViVi-6"
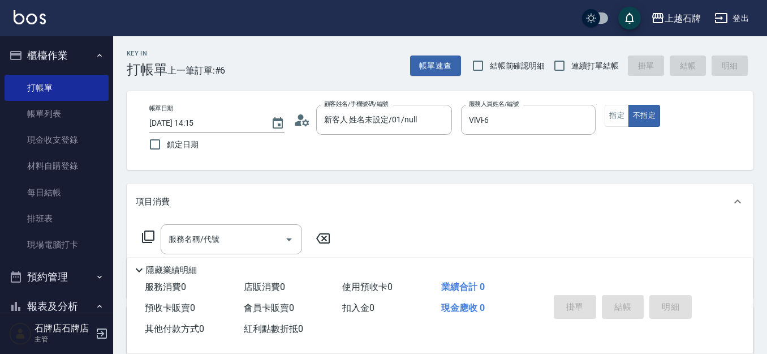
type button "false"
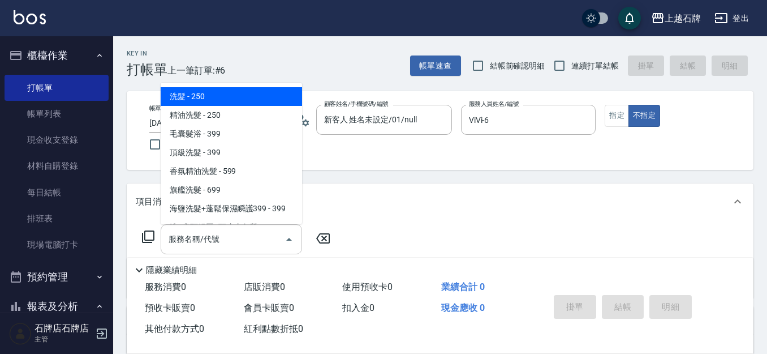
click at [242, 247] on input "服務名稱/代號" at bounding box center [223, 239] width 114 height 20
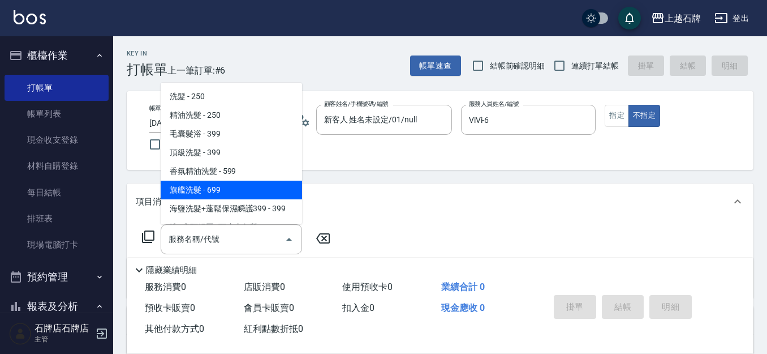
scroll to position [57, 0]
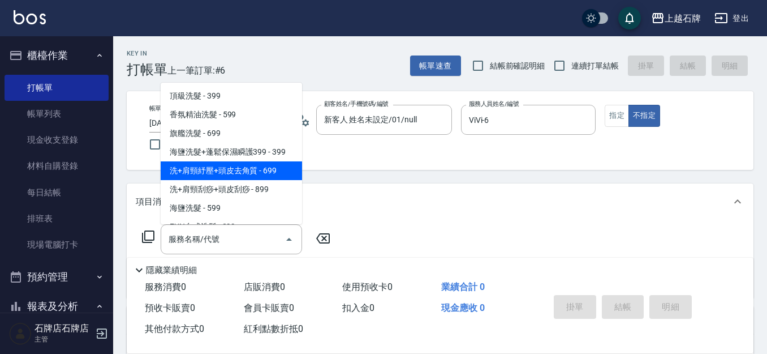
click at [247, 169] on span "洗+肩頸紓壓+頭皮去角質 - 699" at bounding box center [231, 170] width 141 height 19
type input "洗+肩頸紓壓+頭皮去角質(108)"
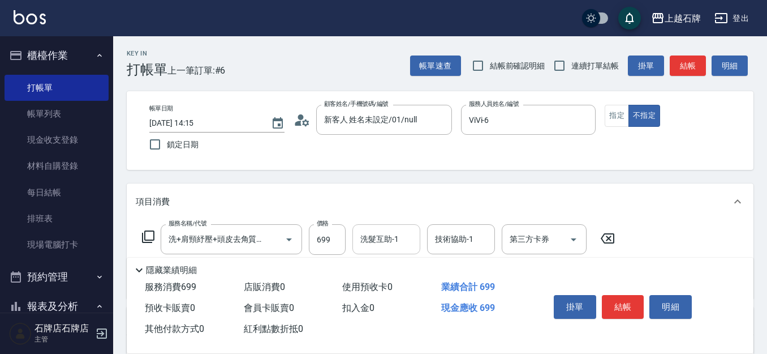
drag, startPoint x: 337, startPoint y: 248, endPoint x: 356, endPoint y: 242, distance: 20.8
click at [339, 248] on input "699" at bounding box center [327, 239] width 37 height 31
click at [335, 226] on input "699" at bounding box center [327, 239] width 37 height 31
click at [333, 235] on input "699" at bounding box center [327, 239] width 37 height 31
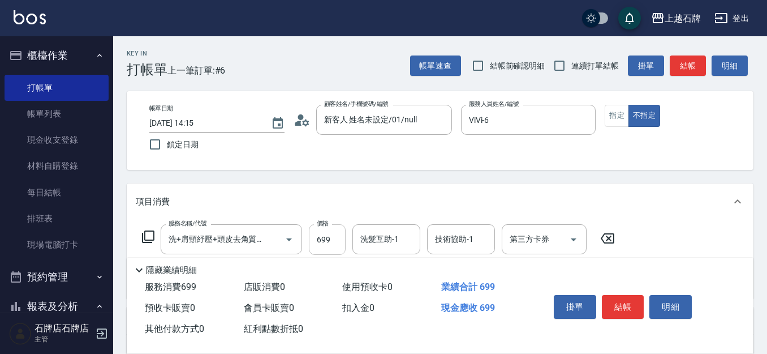
click at [329, 230] on input "699" at bounding box center [327, 239] width 37 height 31
click at [346, 252] on div "服務名稱/代號 洗+肩頸紓壓+頭皮去角質(108) 服務名稱/代號 價格 699 價格 洗髮互助-1 洗髮互助-1 技術協助-1 技術協助-1 第三方卡券 第…" at bounding box center [379, 239] width 486 height 31
click at [341, 247] on input "699" at bounding box center [327, 239] width 37 height 31
click at [339, 246] on input "699" at bounding box center [327, 239] width 37 height 31
click at [330, 232] on input "699" at bounding box center [327, 239] width 37 height 31
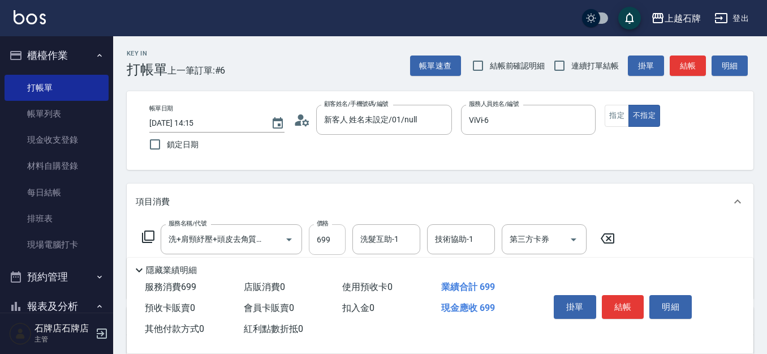
click at [330, 232] on input "699" at bounding box center [327, 239] width 37 height 31
click at [27, 113] on link "帳單列表" at bounding box center [57, 114] width 104 height 26
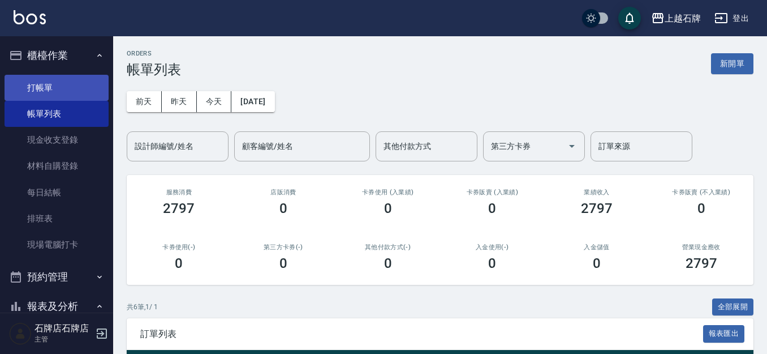
click at [46, 90] on link "打帳單" at bounding box center [57, 88] width 104 height 26
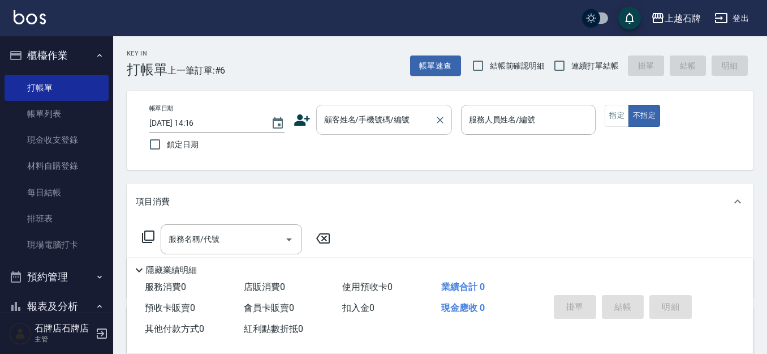
click at [370, 117] on input "顧客姓名/手機號碼/編號" at bounding box center [375, 120] width 109 height 20
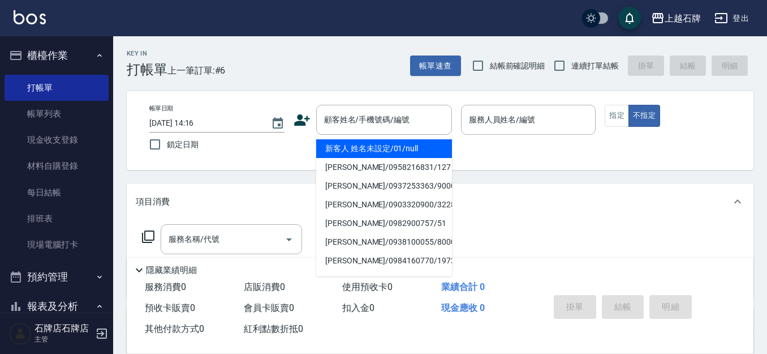
type input "新客人 姓名未設定/01/null"
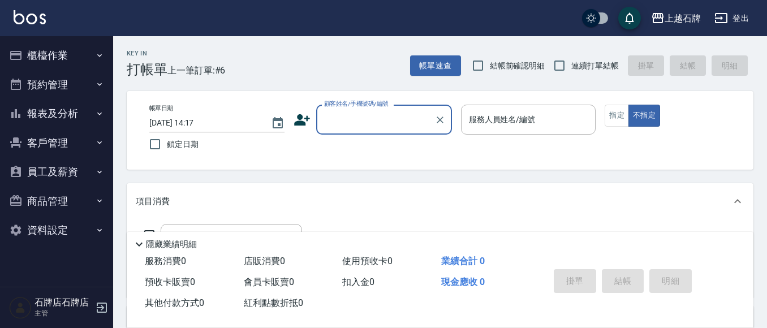
click at [342, 113] on input "顧客姓名/手機號碼/編號" at bounding box center [375, 120] width 109 height 20
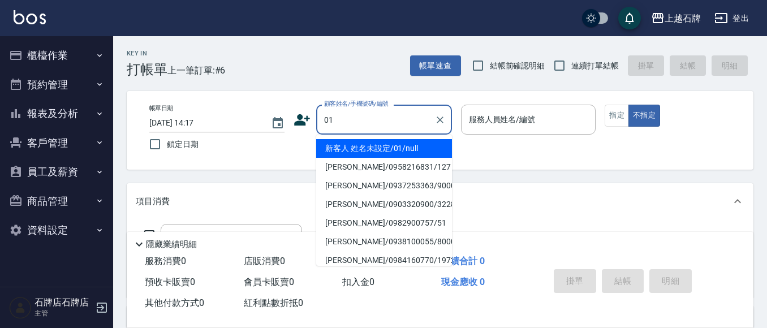
type input "新客人 姓名未設定/01/null"
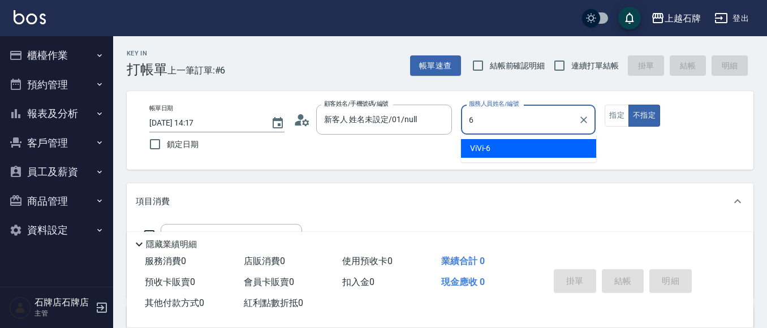
type input "6"
type button "false"
type input "ViVi-6"
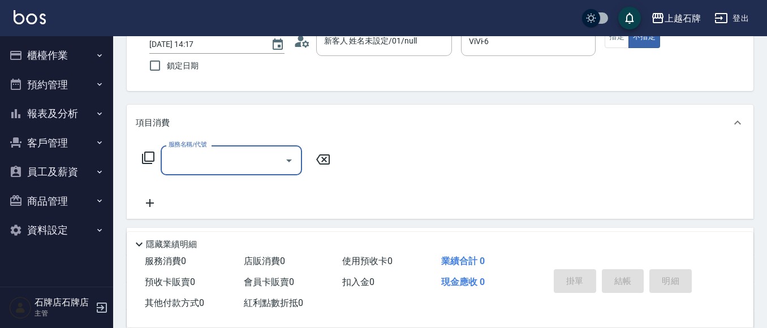
scroll to position [113, 0]
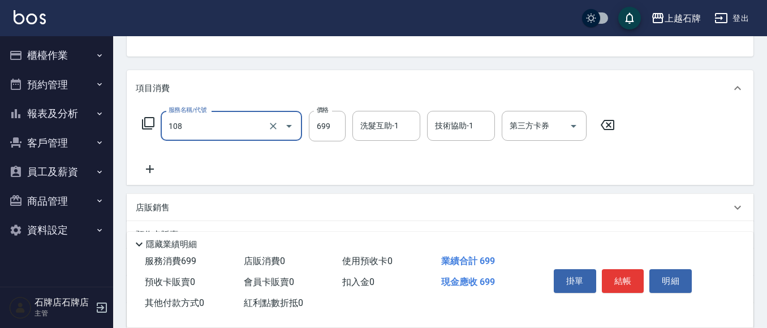
type input "洗+肩頸紓壓+頭皮去角質(108)"
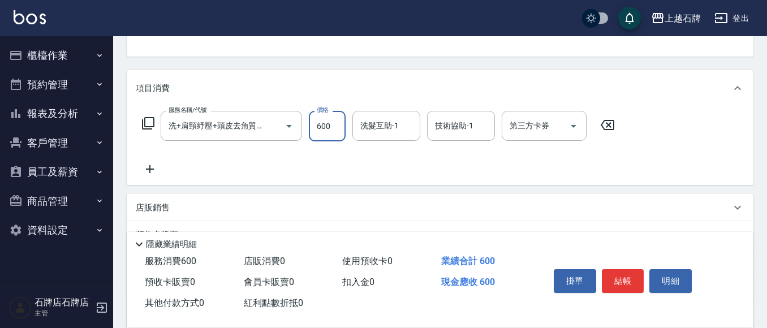
type input "600"
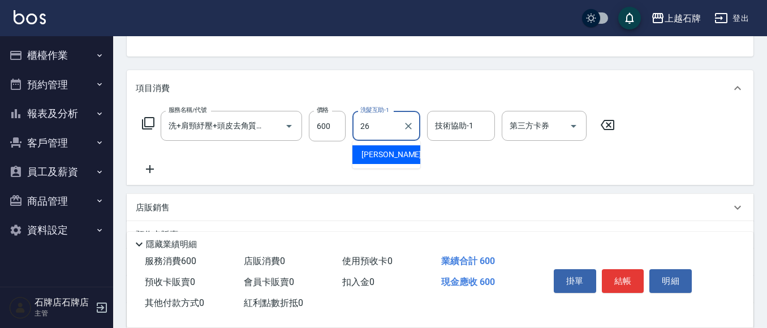
type input "靖文-26"
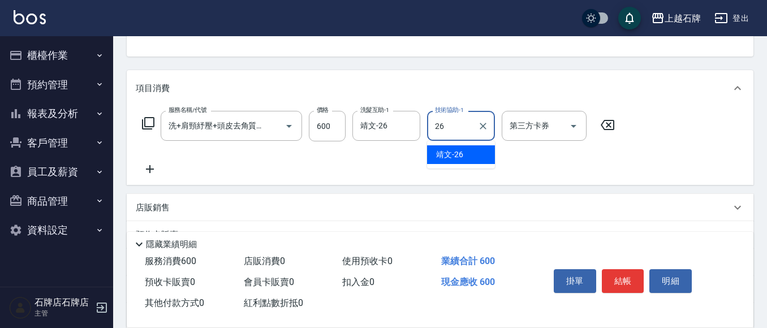
type input "靖文-26"
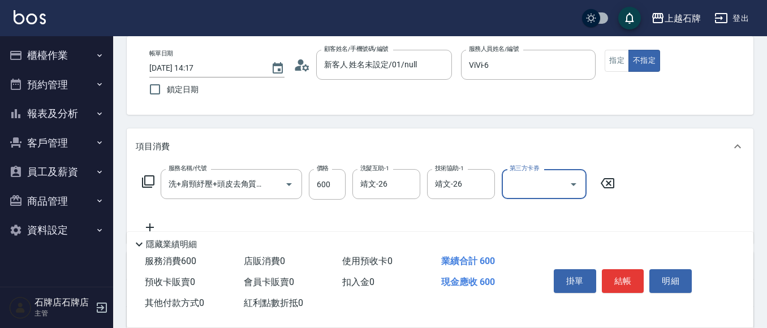
scroll to position [0, 0]
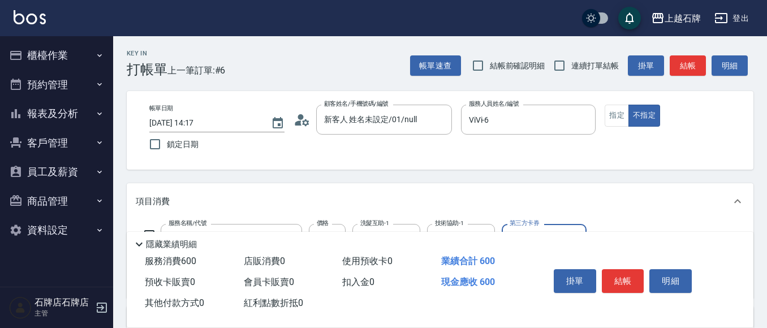
click at [687, 61] on button "結帳" at bounding box center [688, 65] width 36 height 21
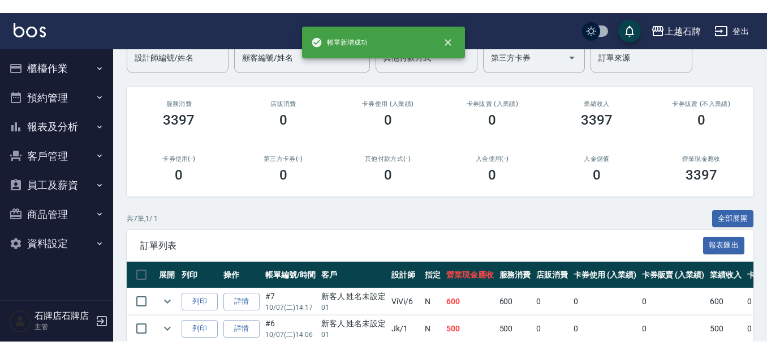
scroll to position [113, 0]
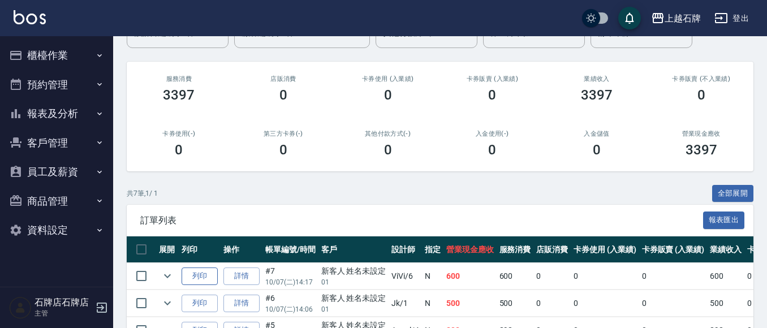
click at [205, 277] on button "列印" at bounding box center [200, 277] width 36 height 18
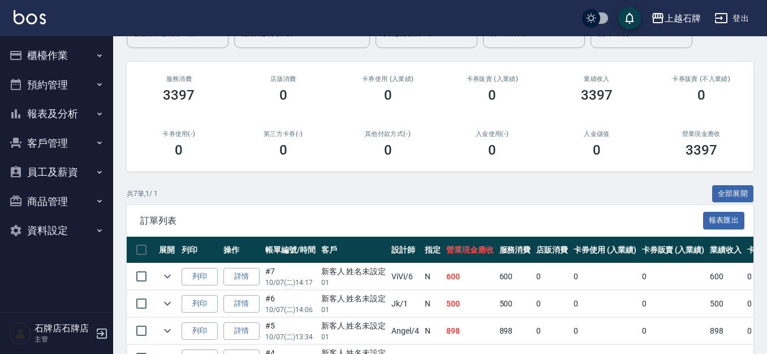
click at [62, 115] on button "報表及分析" at bounding box center [57, 113] width 104 height 29
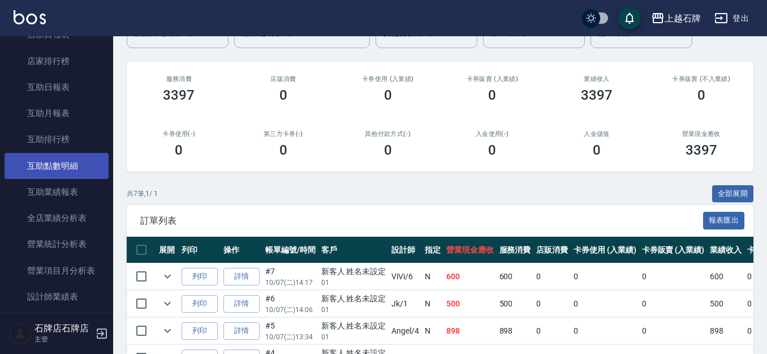
scroll to position [226, 0]
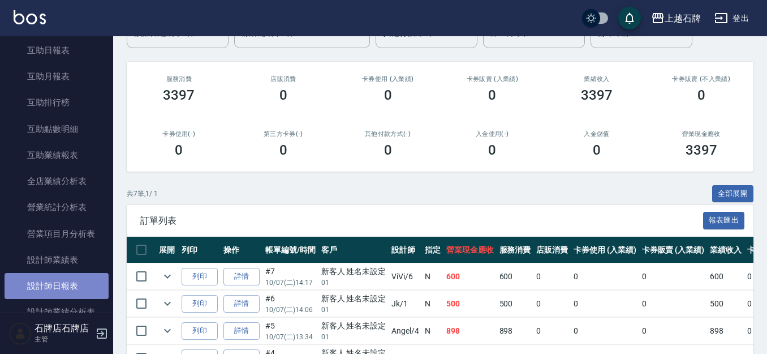
click at [84, 285] on link "設計師日報表" at bounding box center [57, 286] width 104 height 26
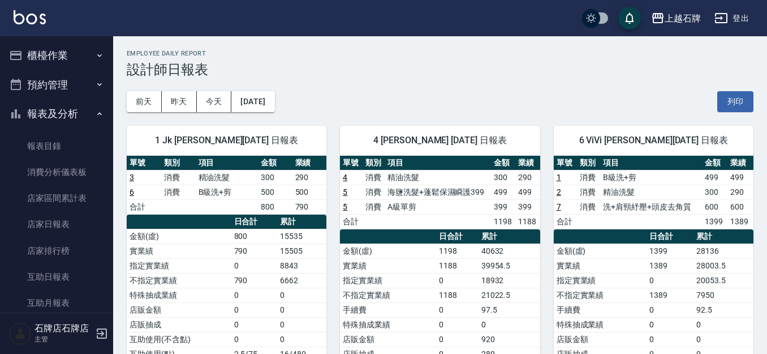
click at [46, 61] on button "櫃檯作業" at bounding box center [57, 55] width 104 height 29
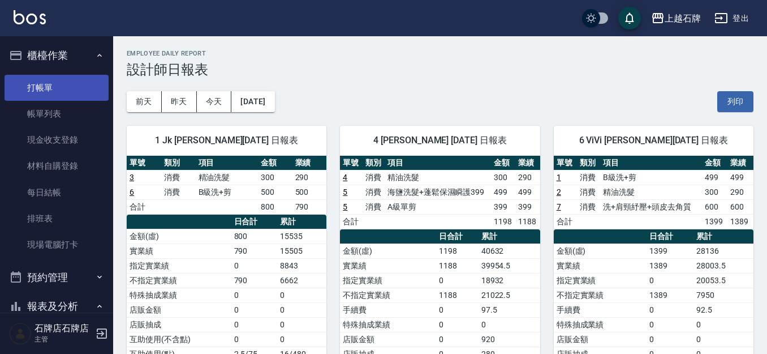
click at [82, 79] on link "打帳單" at bounding box center [57, 88] width 104 height 26
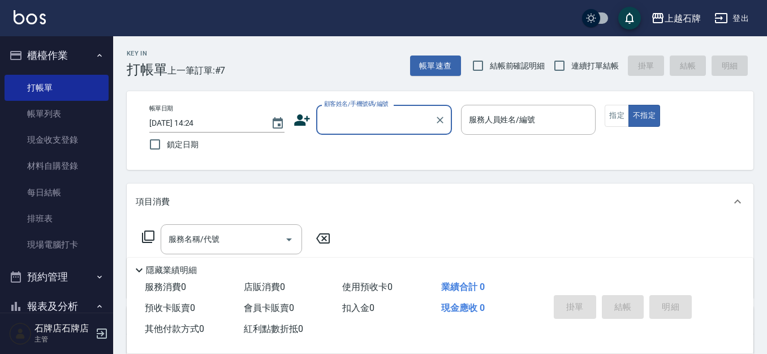
click at [328, 55] on div "Key In 打帳單 上一筆訂單:#7 帳單速查 結帳前確認明細 連續打單結帳 掛單 結帳 明細" at bounding box center [433, 56] width 640 height 41
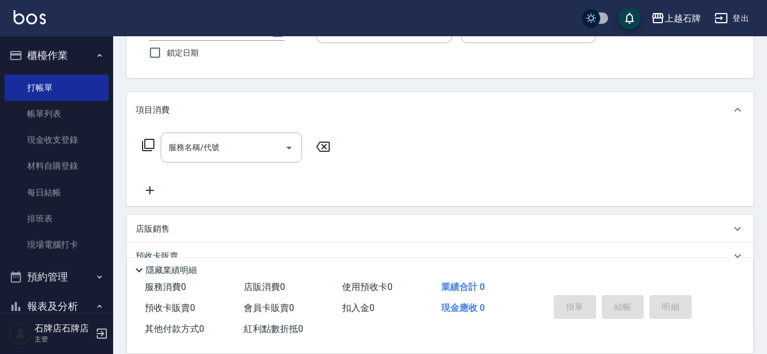
scroll to position [197, 0]
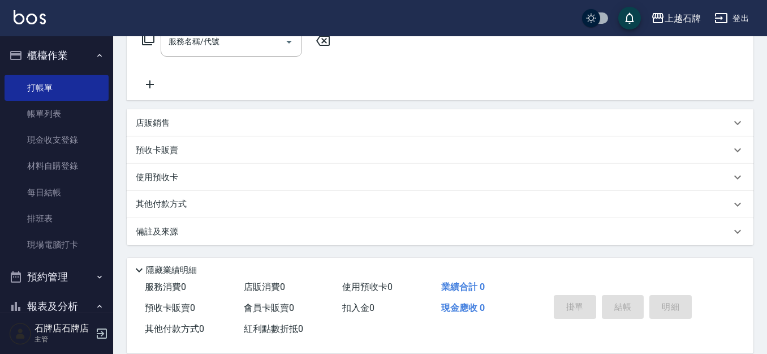
click at [238, 127] on div "店販銷售" at bounding box center [433, 123] width 595 height 12
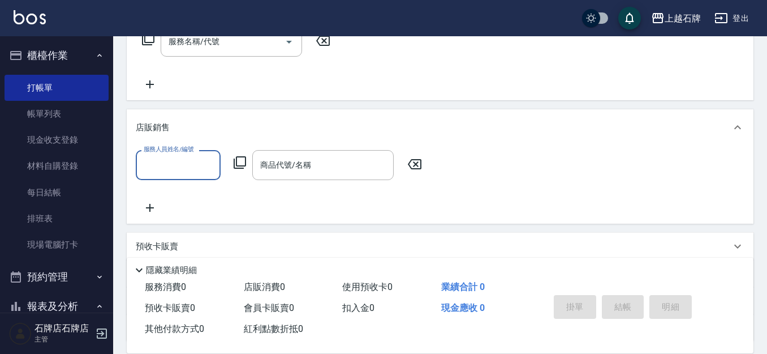
scroll to position [0, 0]
click at [135, 176] on div "服務人員姓名/編號 服務人員姓名/編號 商品代號/名稱 商品代號/名稱" at bounding box center [440, 184] width 627 height 78
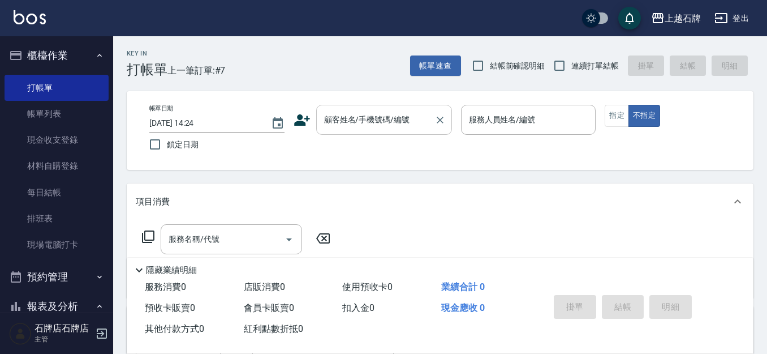
click at [375, 111] on div "顧客姓名/手機號碼/編號 顧客姓名/手機號碼/編號" at bounding box center [384, 120] width 136 height 30
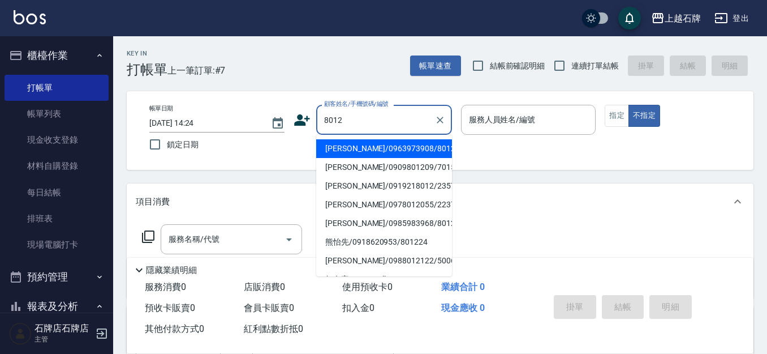
click at [399, 149] on li "郭嘉益/0963973908/8012" at bounding box center [384, 148] width 136 height 19
type input "郭嘉益/0963973908/8012"
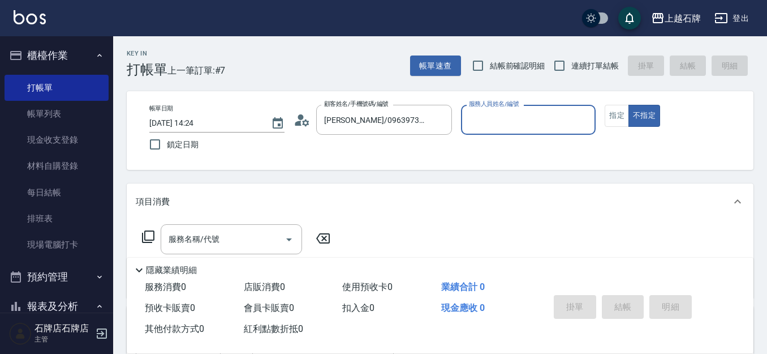
type input "Jk-1"
click at [604, 138] on div "帳單日期 2025/10/07 14:24 鎖定日期 顧客姓名/手機號碼/編號 郭嘉益/0963973908/8012 顧客姓名/手機號碼/編號 服務人員姓名…" at bounding box center [440, 130] width 600 height 51
click at [613, 126] on button "指定" at bounding box center [617, 116] width 24 height 22
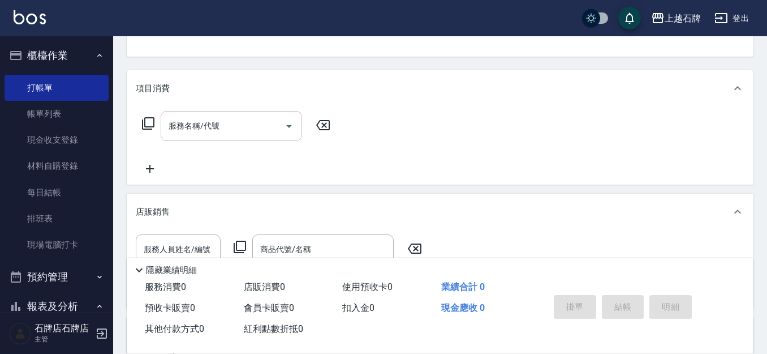
click at [217, 123] on div "服務名稱/代號 服務名稱/代號" at bounding box center [231, 126] width 141 height 30
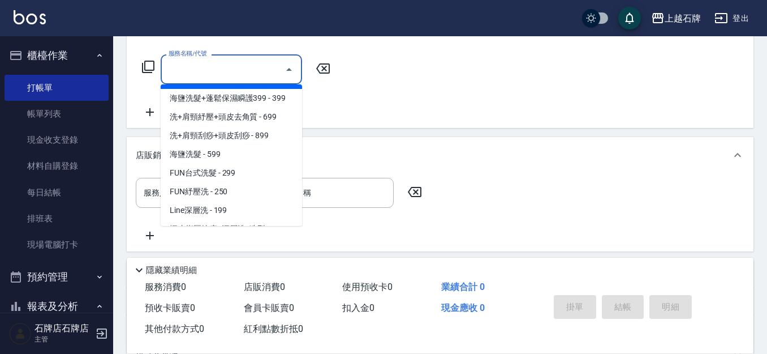
scroll to position [113, 0]
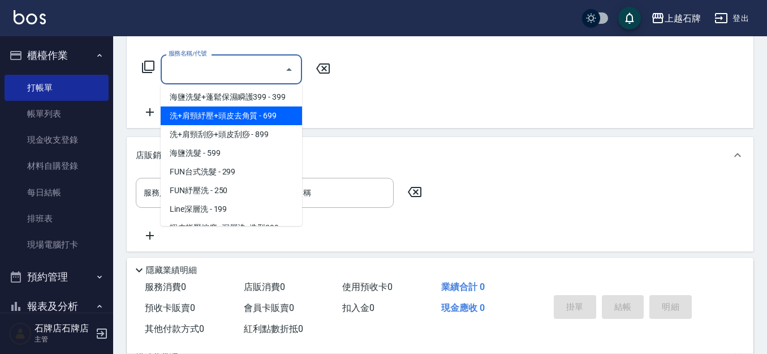
click at [271, 117] on span "洗+肩頸紓壓+頭皮去角質 - 699" at bounding box center [231, 115] width 141 height 19
type input "洗+肩頸紓壓+頭皮去角質(108)"
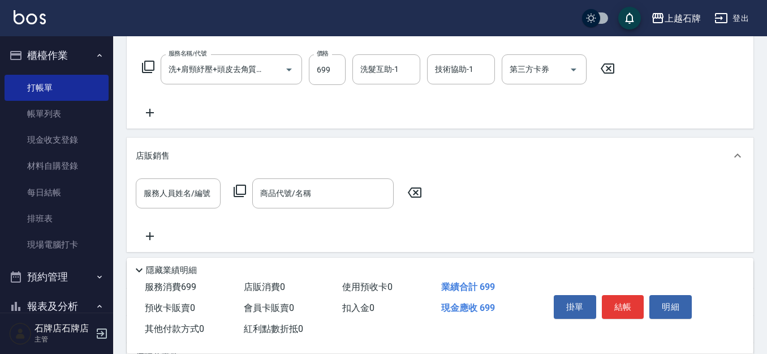
click at [162, 110] on icon at bounding box center [150, 113] width 28 height 14
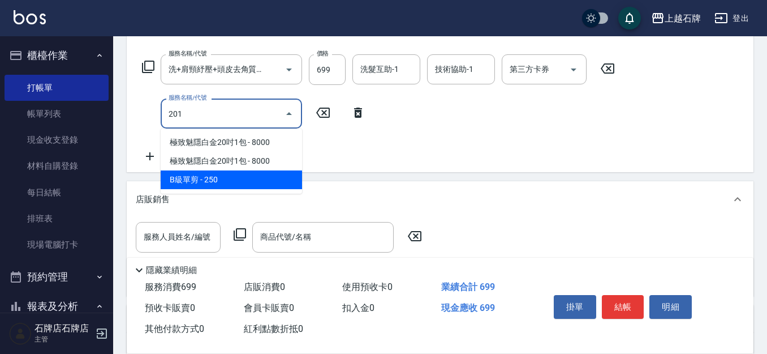
click at [253, 180] on span "B級單剪 - 250" at bounding box center [231, 179] width 141 height 19
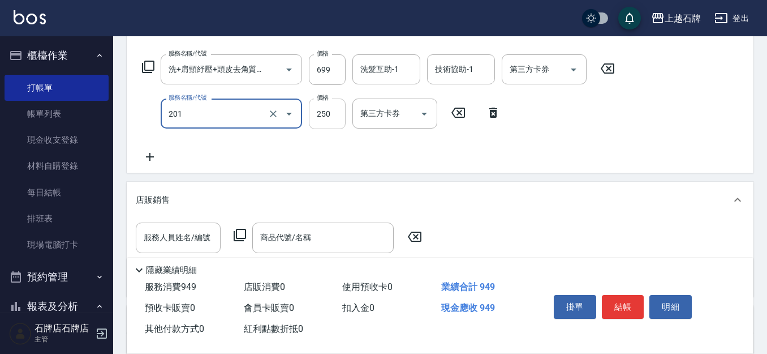
click at [321, 117] on input "250" at bounding box center [327, 113] width 37 height 31
type input "B級單剪(201)"
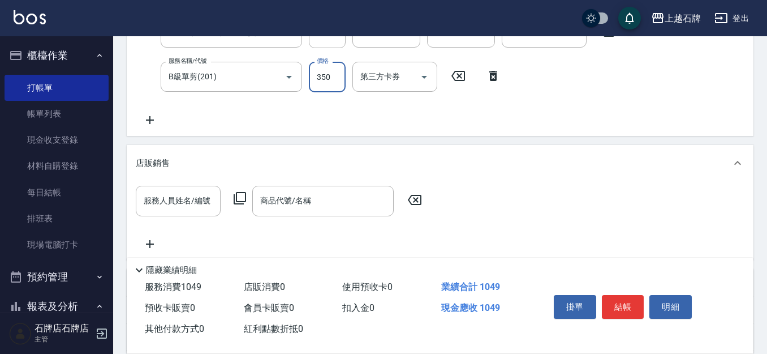
scroll to position [226, 0]
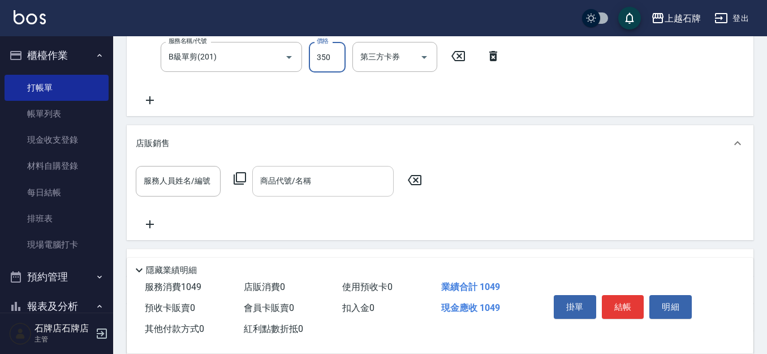
type input "350"
click at [372, 178] on input "商品代號/名稱" at bounding box center [322, 181] width 131 height 20
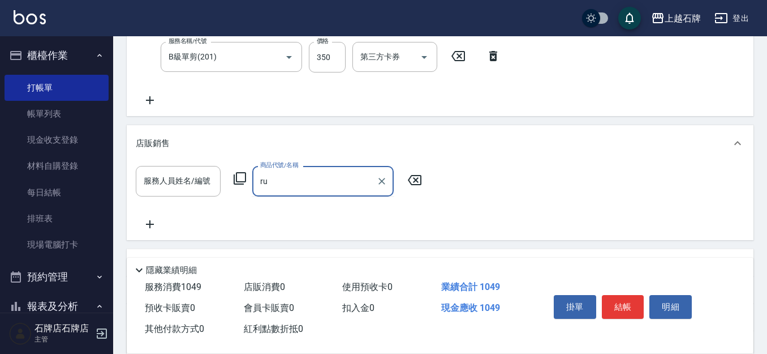
type input "r"
click at [336, 170] on div "商品代號/名稱" at bounding box center [322, 181] width 141 height 30
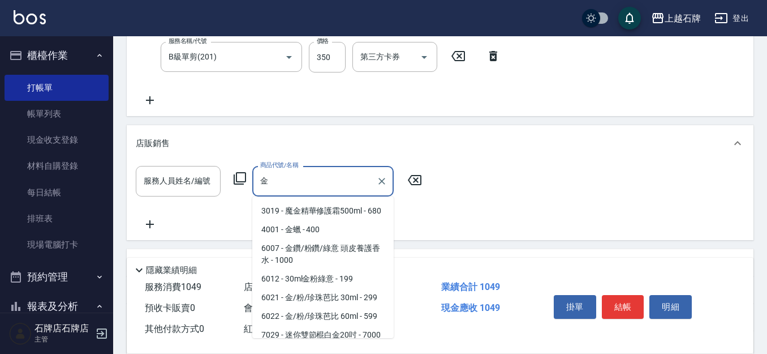
scroll to position [57, 0]
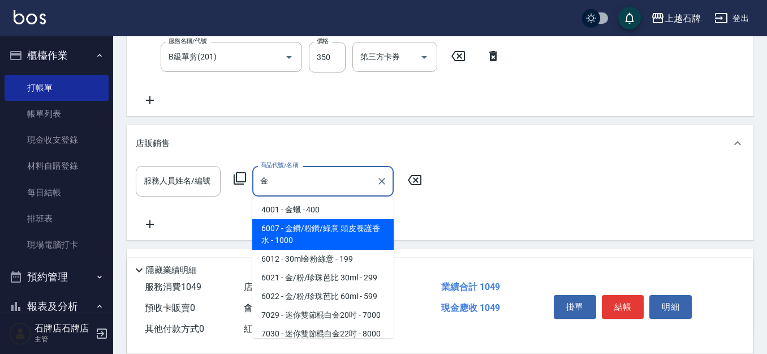
click at [370, 249] on span "6007 - 金鑽/粉鑽/綠意 頭皮養護香水 - 1000" at bounding box center [322, 234] width 141 height 31
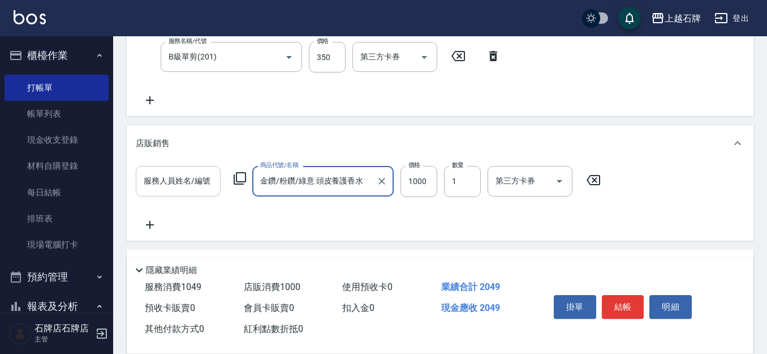
type input "金鑽/粉鑽/綠意 頭皮養護香水"
click at [186, 179] on div "服務人員姓名/編號 服務人員姓名/編號" at bounding box center [178, 181] width 85 height 31
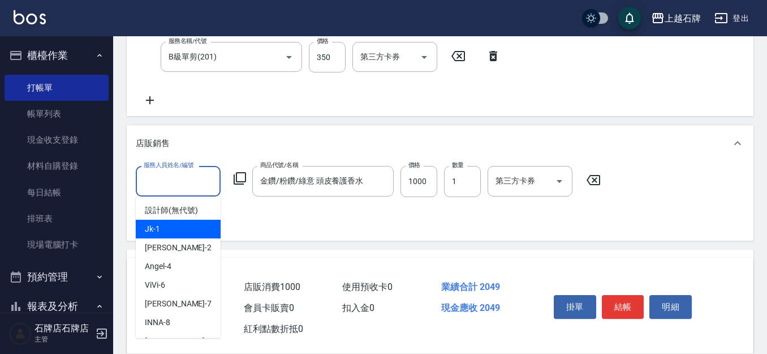
click at [180, 225] on div "Jk -1" at bounding box center [178, 228] width 85 height 19
type input "Jk-1"
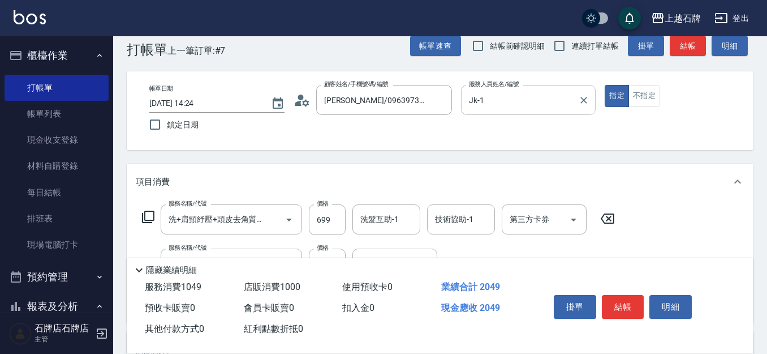
scroll to position [0, 0]
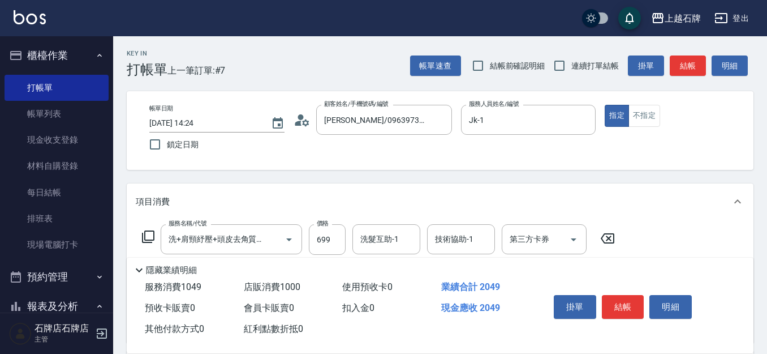
click at [377, 55] on div "Key In 打帳單 上一筆訂單:#7 帳單速查 結帳前確認明細 連續打單結帳 掛單 結帳 明細" at bounding box center [433, 56] width 640 height 41
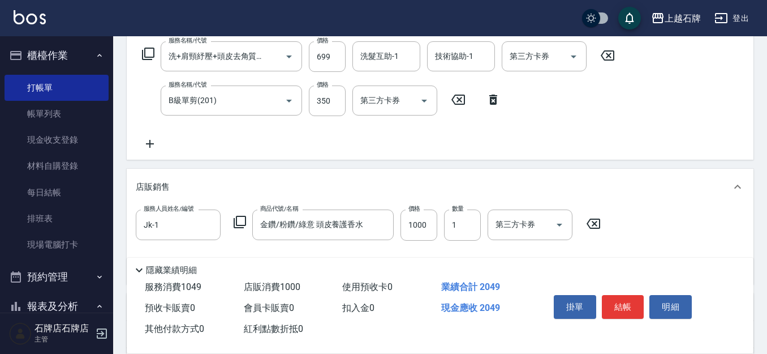
scroll to position [226, 0]
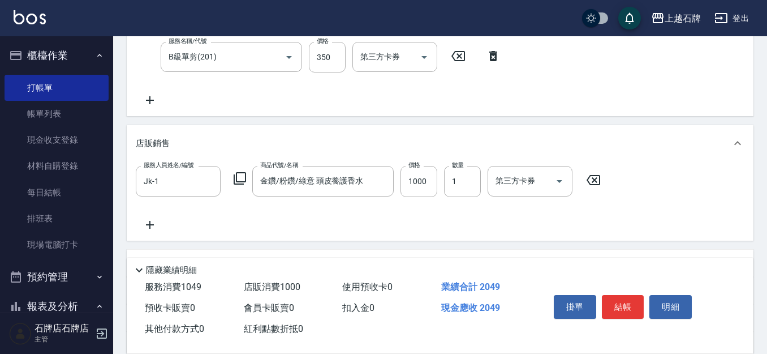
click at [591, 179] on icon at bounding box center [593, 180] width 28 height 14
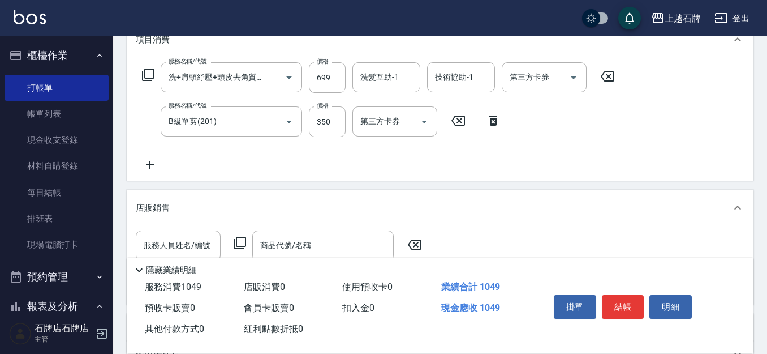
scroll to position [0, 0]
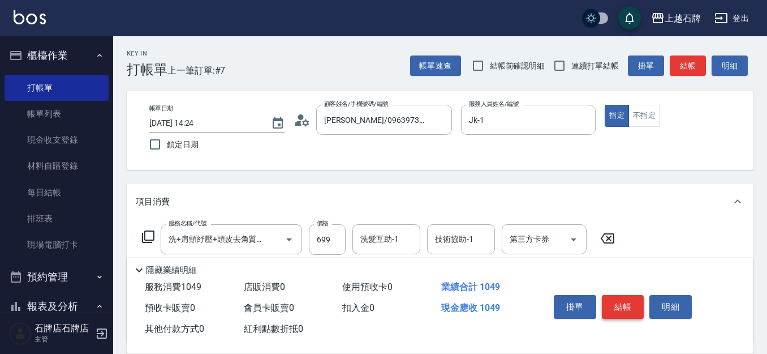
click at [629, 295] on button "結帳" at bounding box center [623, 307] width 42 height 24
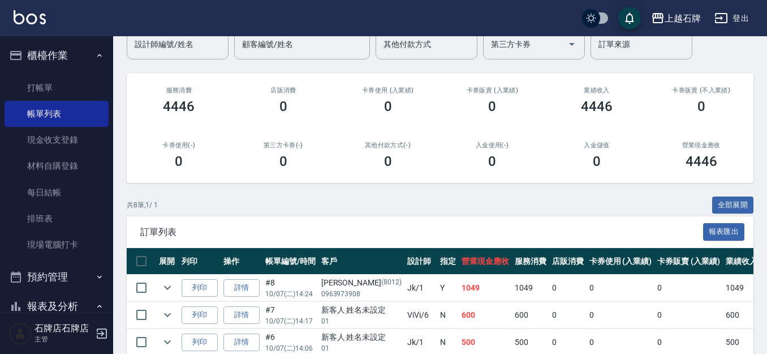
scroll to position [113, 0]
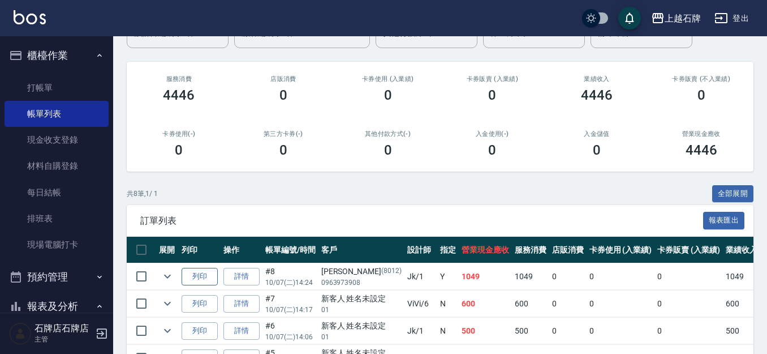
click at [193, 275] on button "列印" at bounding box center [200, 277] width 36 height 18
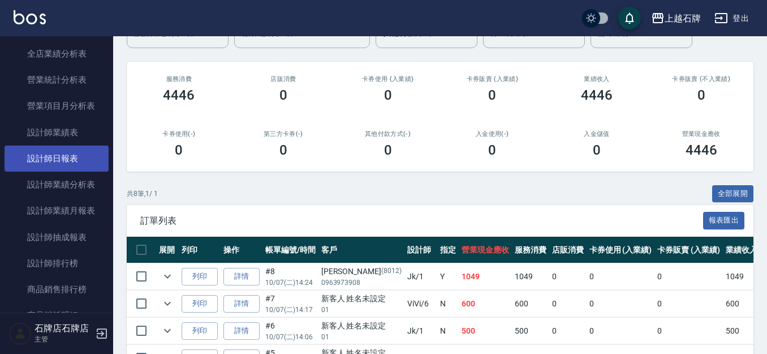
scroll to position [566, 0]
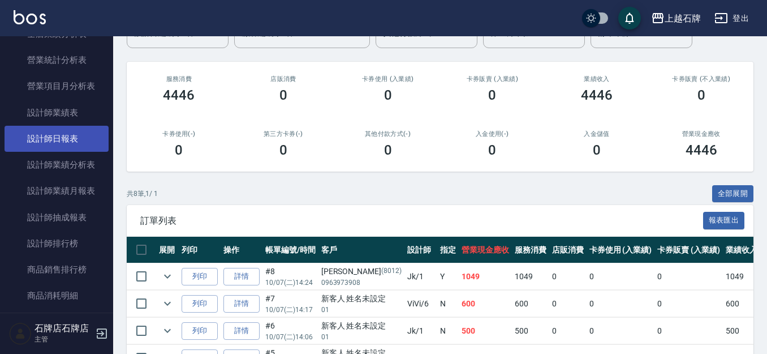
click at [77, 133] on link "設計師日報表" at bounding box center [57, 139] width 104 height 26
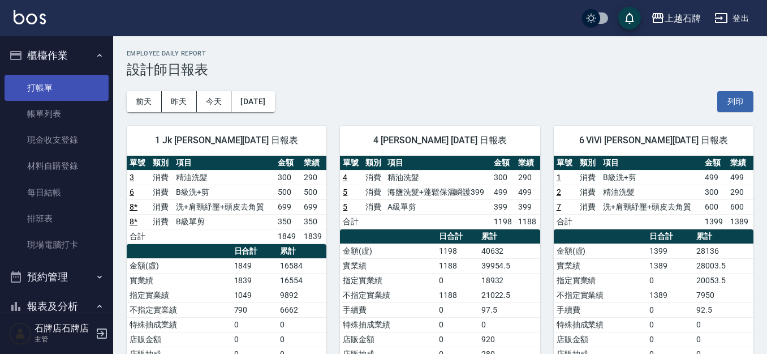
click at [54, 81] on link "打帳單" at bounding box center [57, 88] width 104 height 26
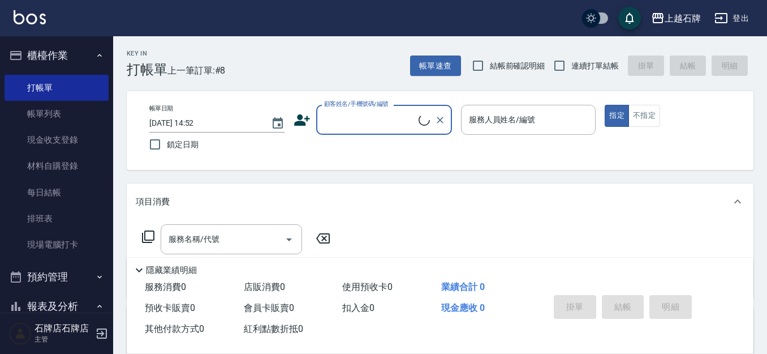
drag, startPoint x: 308, startPoint y: 75, endPoint x: 299, endPoint y: 72, distance: 8.8
click at [304, 74] on div "Key In 打帳單 上一筆訂單:#8 帳單速查 結帳前確認明細 連續打單結帳 掛單 結帳 明細" at bounding box center [433, 56] width 640 height 41
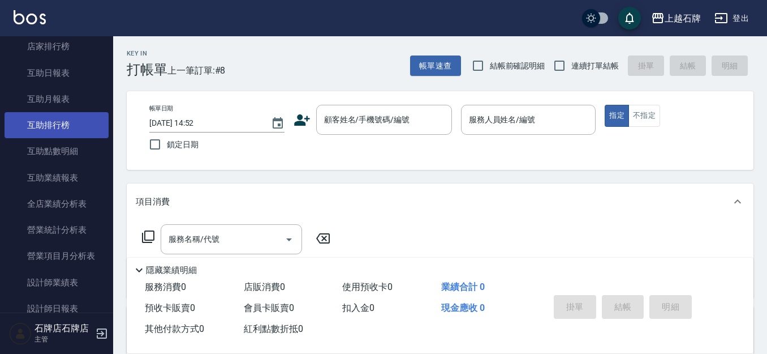
scroll to position [452, 0]
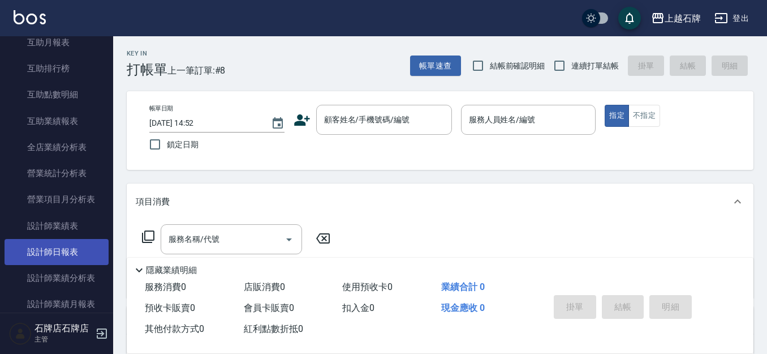
click at [83, 254] on link "設計師日報表" at bounding box center [57, 252] width 104 height 26
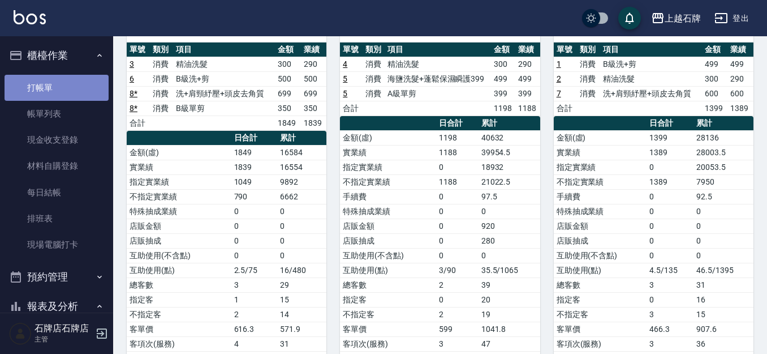
click at [64, 85] on link "打帳單" at bounding box center [57, 88] width 104 height 26
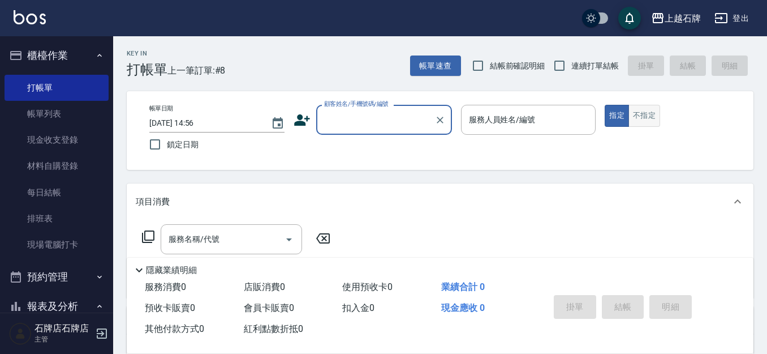
click at [645, 107] on button "不指定" at bounding box center [644, 116] width 32 height 22
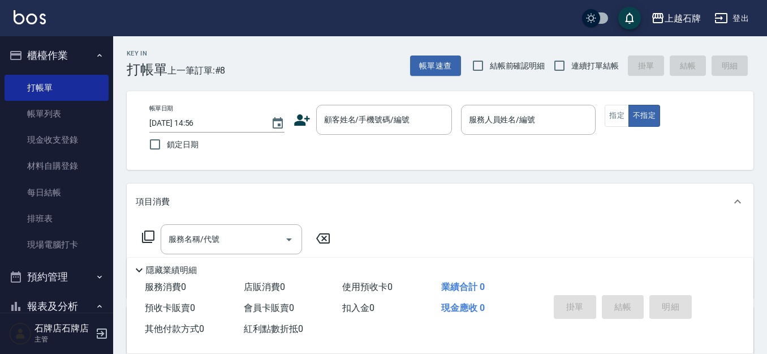
click at [303, 70] on div "Key In 打帳單 上一筆訂單:#8 帳單速查 結帳前確認明細 連續打單結帳 掛單 結帳 明細" at bounding box center [433, 56] width 640 height 41
click at [426, 123] on input "顧客姓名/手機號碼/編號" at bounding box center [375, 120] width 109 height 20
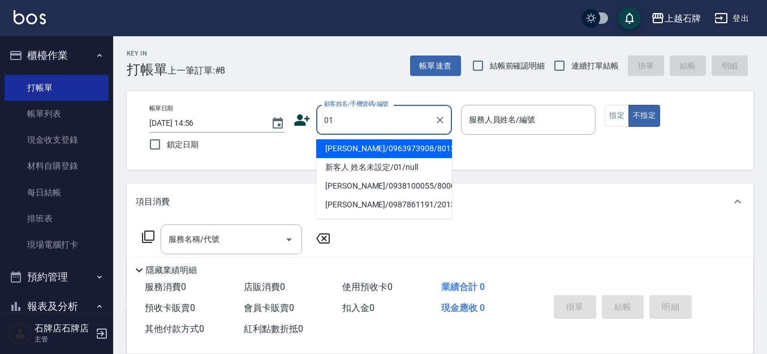
type input "郭嘉益/0963973908/8012"
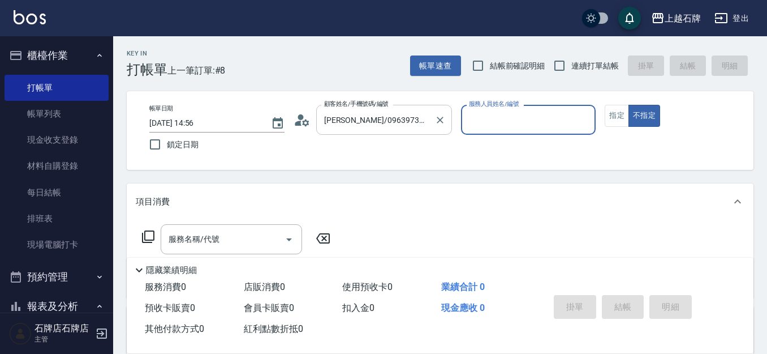
type input "Jk-1"
type input "新客人 姓名未設定/01/null"
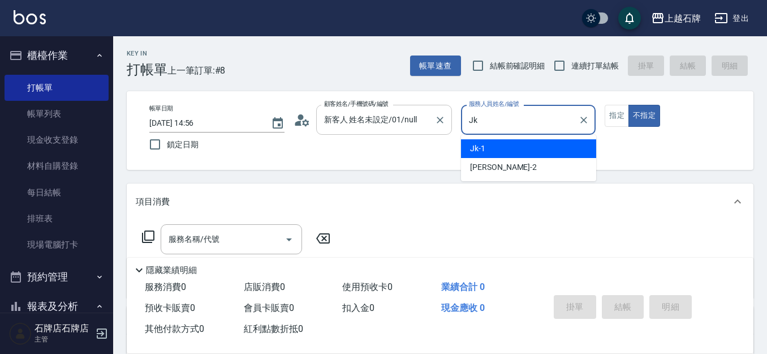
type input "J"
type input "ViVi-6"
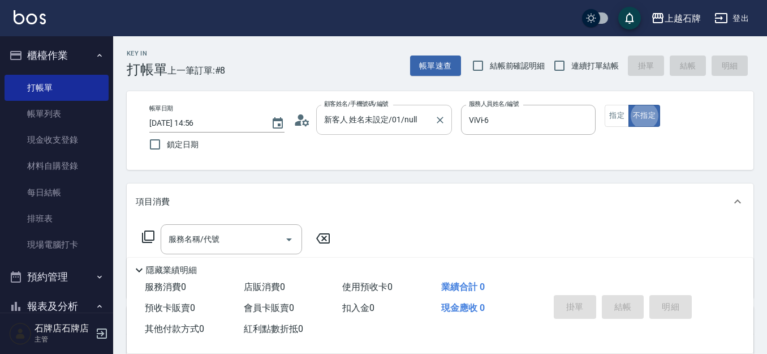
type button "false"
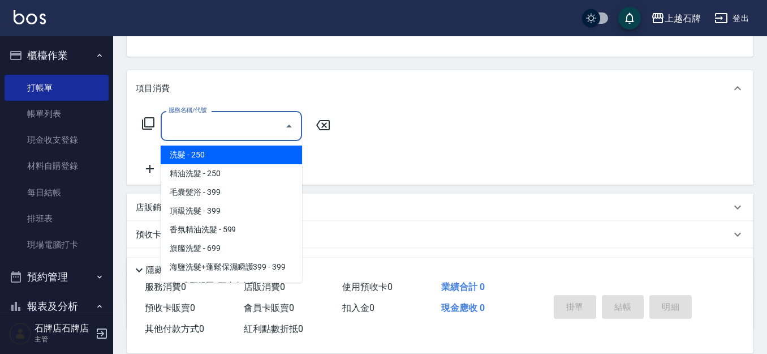
click at [244, 127] on input "服務名稱/代號" at bounding box center [223, 126] width 114 height 20
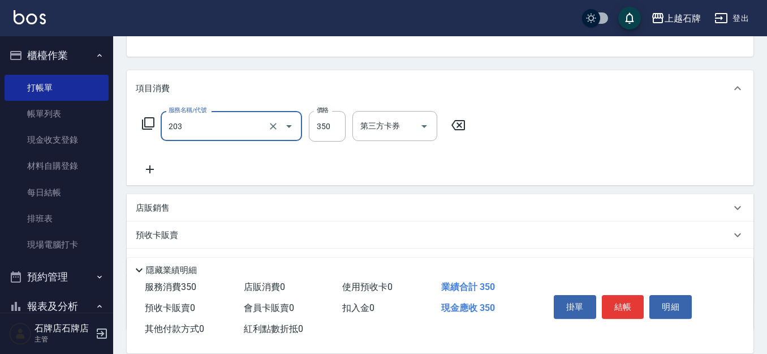
type input "B級洗+剪(203)"
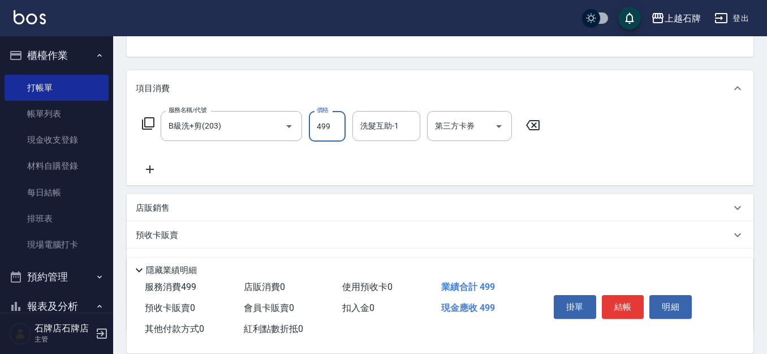
type input "499"
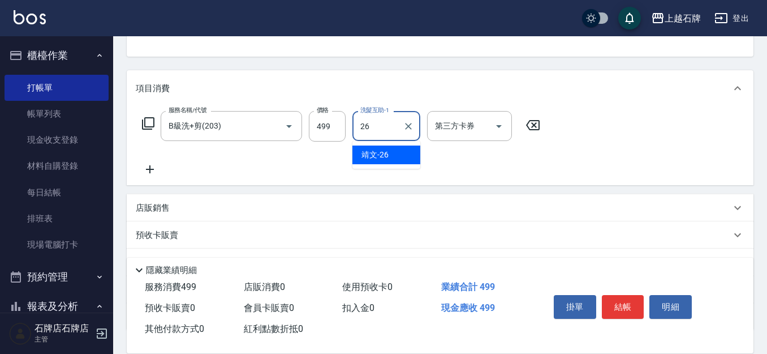
type input "靖文-26"
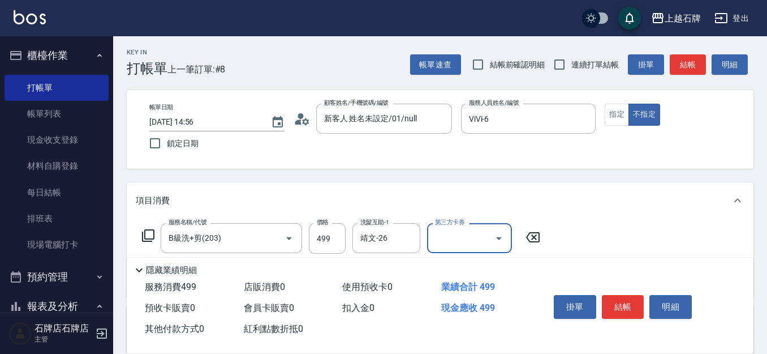
scroll to position [0, 0]
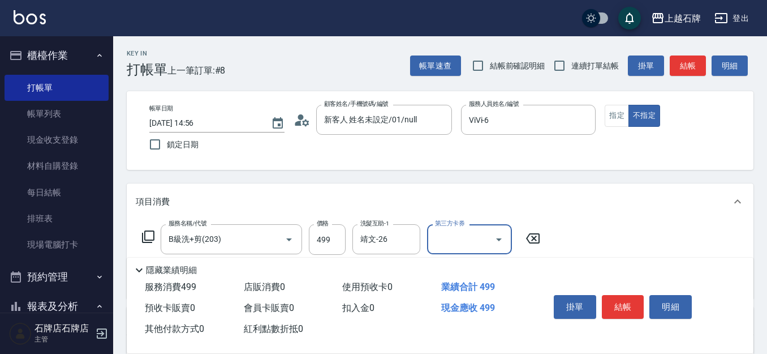
drag, startPoint x: 640, startPoint y: 55, endPoint x: 663, endPoint y: 50, distance: 23.9
click at [663, 50] on div "Key In 打帳單 上一筆訂單:#8 帳單速查 結帳前確認明細 連續打單結帳 掛單 結帳 明細" at bounding box center [433, 56] width 640 height 41
drag, startPoint x: 690, startPoint y: 63, endPoint x: 696, endPoint y: 57, distance: 9.2
click at [694, 61] on button "結帳" at bounding box center [688, 65] width 36 height 21
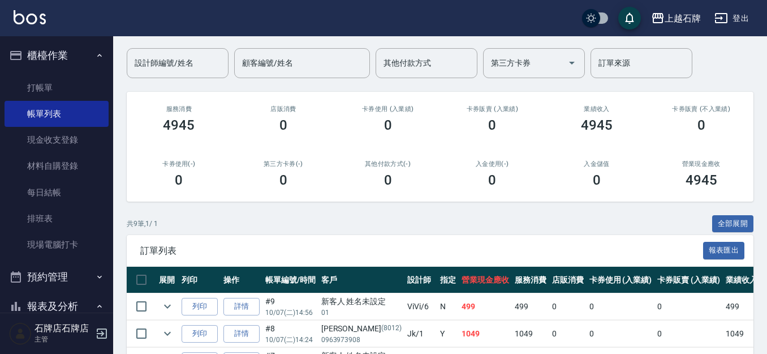
scroll to position [226, 0]
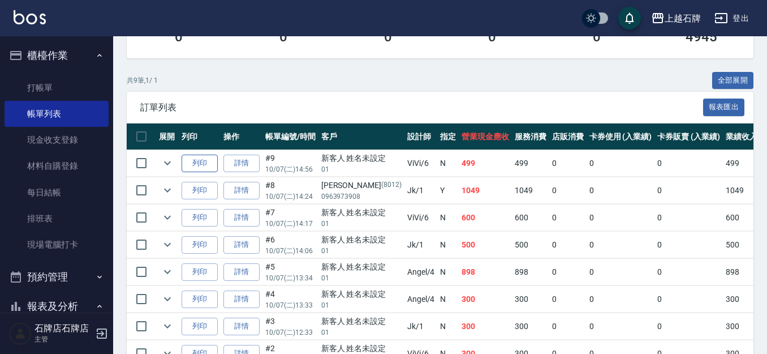
click at [198, 166] on button "列印" at bounding box center [200, 163] width 36 height 18
